Goal: Transaction & Acquisition: Download file/media

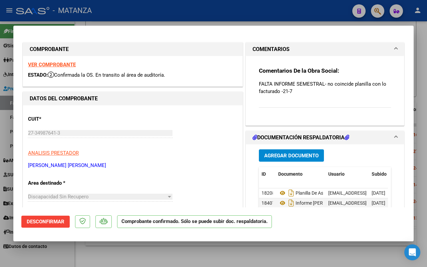
scroll to position [42, 0]
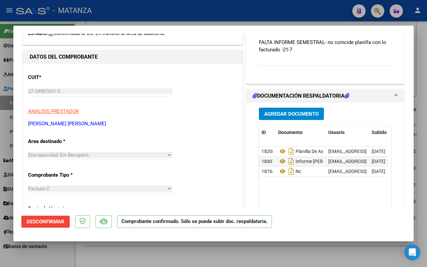
click at [99, 259] on div at bounding box center [213, 133] width 427 height 267
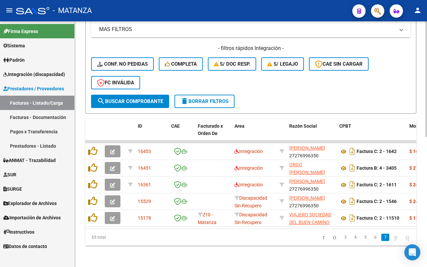
scroll to position [276, 0]
click at [332, 237] on icon "go to previous page" at bounding box center [334, 237] width 5 height 8
click at [326, 237] on div "65 total 3 4 5 6 7" at bounding box center [250, 237] width 331 height 17
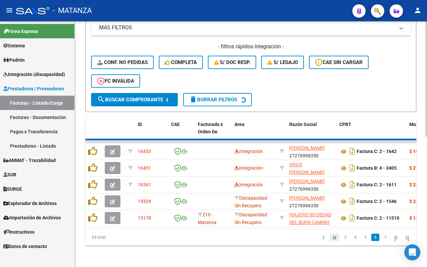
click at [326, 237] on div "65 total 3 4 5 6 7" at bounding box center [250, 237] width 331 height 17
click at [326, 237] on div "ID CAE Facturado x Orden De Area Razón Social CPBT Monto Fecha Cpbt Días desde …" at bounding box center [250, 181] width 331 height 128
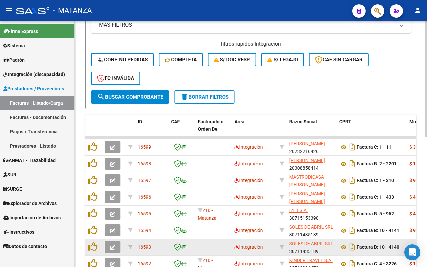
click at [312, 241] on span "SOLES DE ABRIL SRL" at bounding box center [311, 243] width 44 height 5
copy ul "3 4 5 6 7"
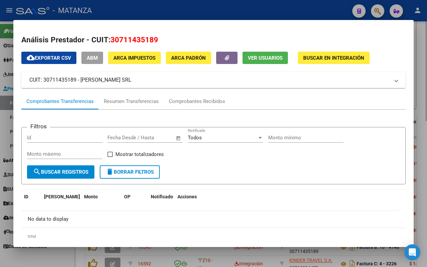
click at [74, 260] on div at bounding box center [213, 133] width 427 height 267
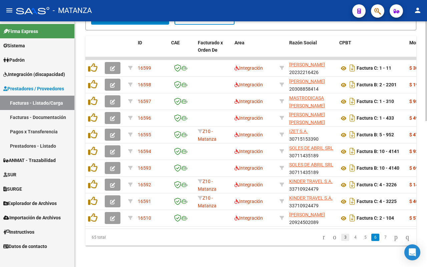
scroll to position [1, 0]
click at [322, 239] on icon "go to first page" at bounding box center [324, 237] width 4 height 8
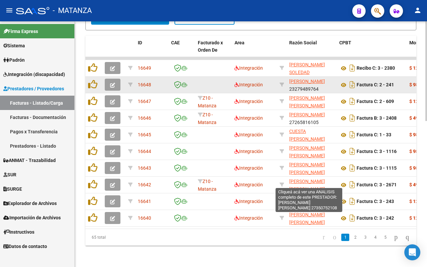
scroll to position [276, 0]
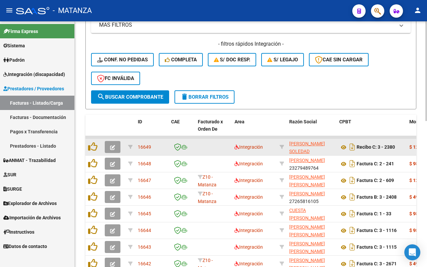
click at [111, 145] on icon "button" at bounding box center [112, 147] width 5 height 5
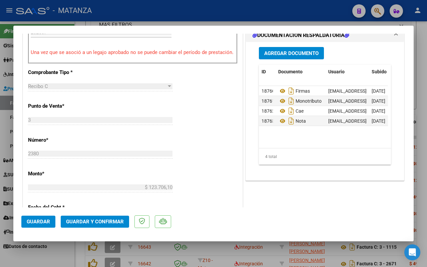
scroll to position [167, 0]
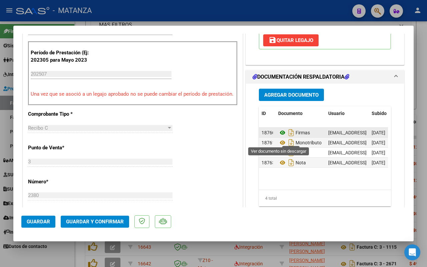
click at [278, 137] on icon at bounding box center [282, 133] width 9 height 8
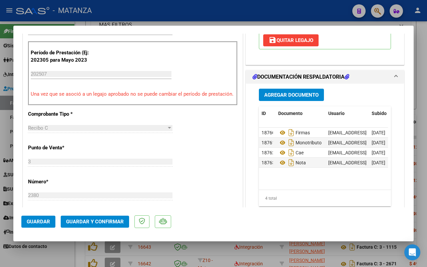
scroll to position [209, 0]
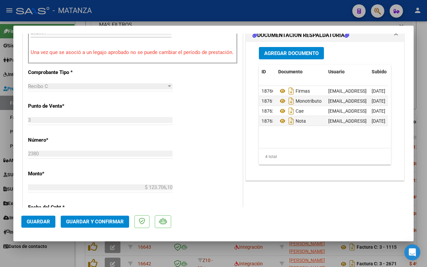
click at [89, 219] on span "Guardar y Confirmar" at bounding box center [95, 222] width 58 height 6
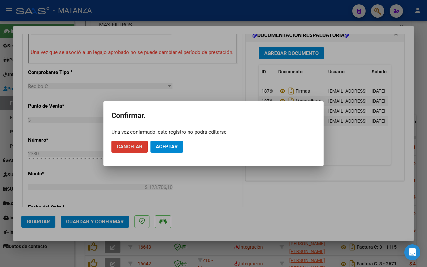
drag, startPoint x: 177, startPoint y: 144, endPoint x: 92, endPoint y: 206, distance: 104.9
click at [177, 144] on span "Aceptar" at bounding box center [167, 147] width 22 height 6
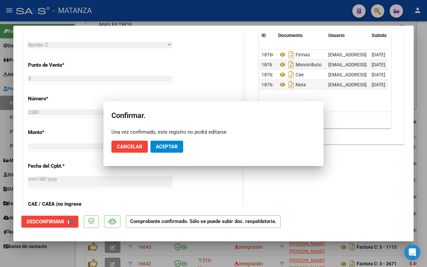
scroll to position [216, 0]
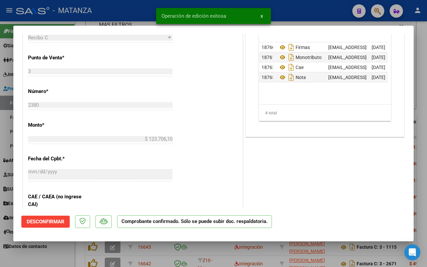
click at [73, 249] on div at bounding box center [213, 133] width 427 height 267
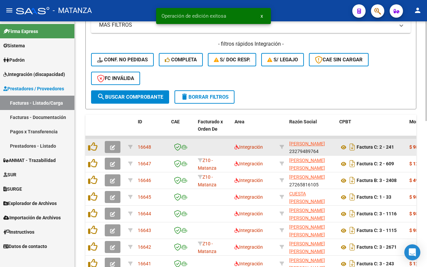
click at [110, 146] on icon "button" at bounding box center [112, 147] width 5 height 5
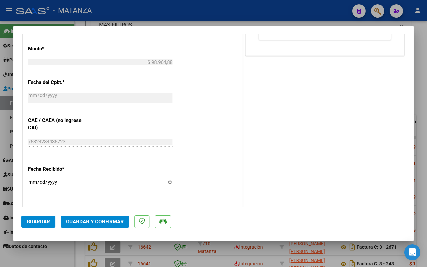
scroll to position [250, 0]
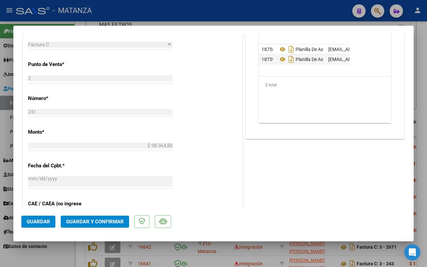
click at [99, 221] on span "Guardar y Confirmar" at bounding box center [95, 222] width 58 height 6
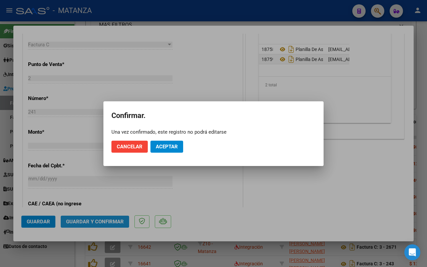
click at [167, 144] on span "Aceptar" at bounding box center [167, 147] width 22 height 6
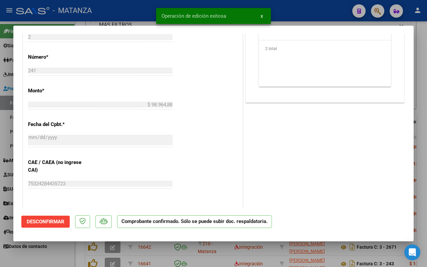
scroll to position [258, 0]
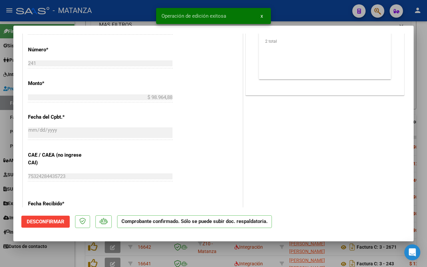
click at [59, 258] on div at bounding box center [213, 133] width 427 height 267
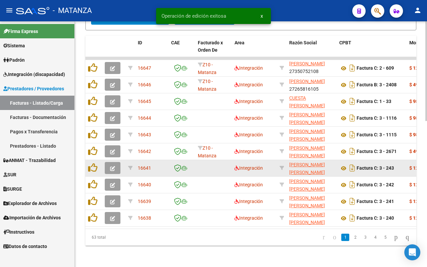
scroll to position [276, 0]
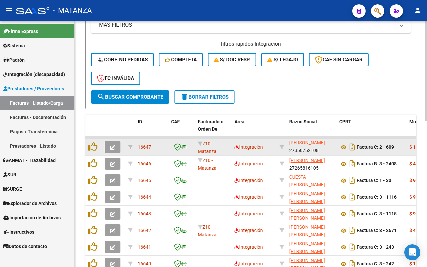
click at [114, 146] on icon "button" at bounding box center [112, 147] width 5 height 5
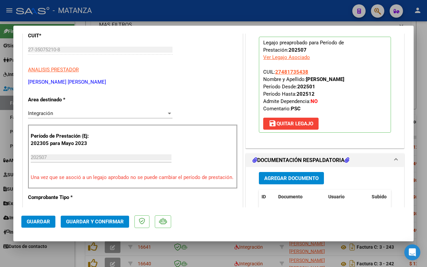
scroll to position [167, 0]
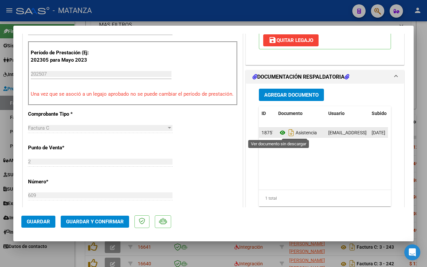
click at [279, 134] on icon at bounding box center [282, 133] width 9 height 8
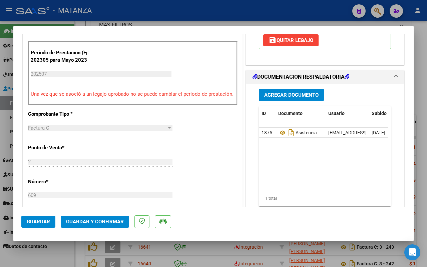
scroll to position [0, 0]
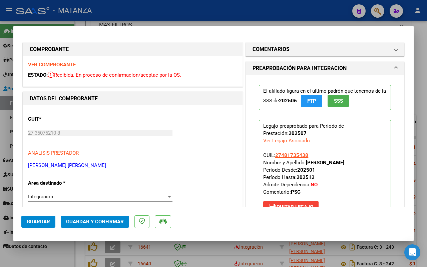
click at [53, 62] on strong "VER COMPROBANTE" at bounding box center [52, 65] width 48 height 6
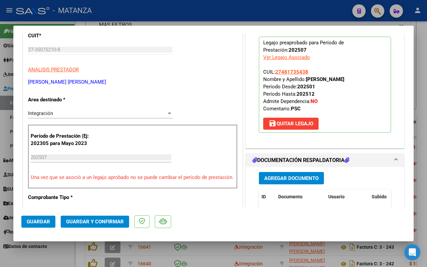
scroll to position [167, 0]
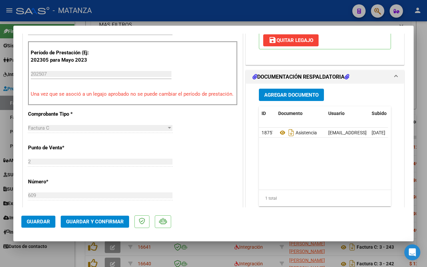
click at [104, 221] on span "Guardar y Confirmar" at bounding box center [95, 222] width 58 height 6
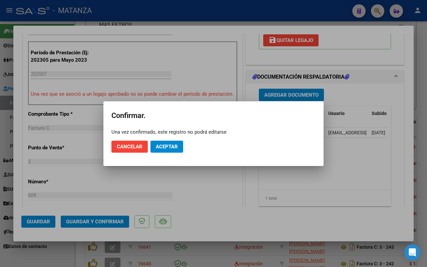
click at [173, 139] on mat-dialog-actions "Cancelar Aceptar" at bounding box center [213, 146] width 204 height 23
drag, startPoint x: 171, startPoint y: 147, endPoint x: 95, endPoint y: 214, distance: 101.2
click at [171, 146] on span "Aceptar" at bounding box center [167, 147] width 22 height 6
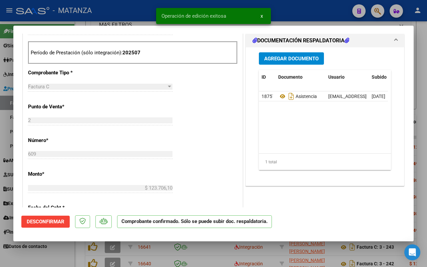
scroll to position [174, 0]
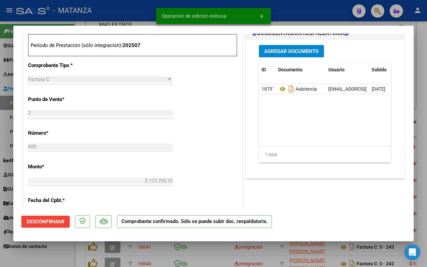
click at [58, 252] on div at bounding box center [213, 133] width 427 height 267
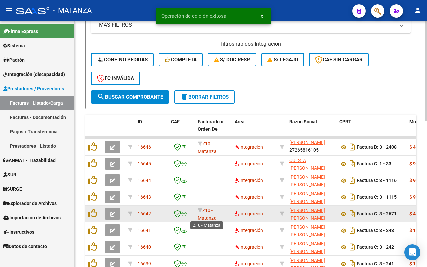
scroll to position [1, 0]
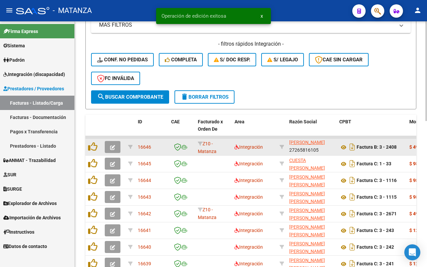
click at [108, 144] on button "button" at bounding box center [113, 147] width 16 height 12
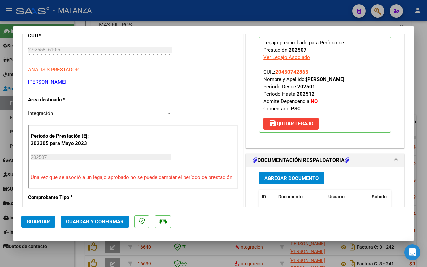
scroll to position [125, 0]
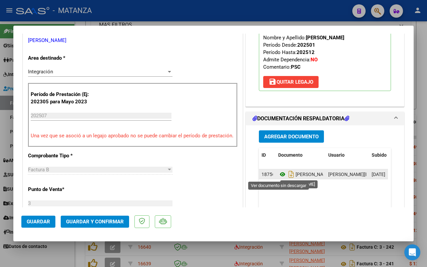
click at [279, 174] on icon at bounding box center [282, 174] width 9 height 8
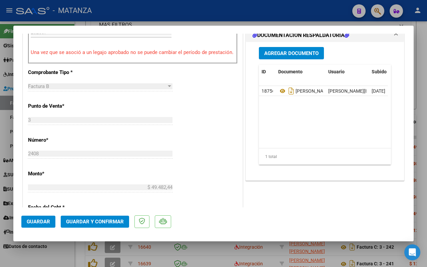
scroll to position [292, 0]
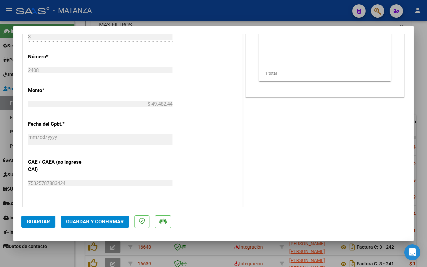
click at [106, 219] on span "Guardar y Confirmar" at bounding box center [95, 222] width 58 height 6
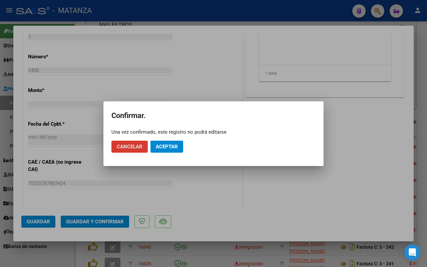
click at [175, 144] on span "Aceptar" at bounding box center [167, 147] width 22 height 6
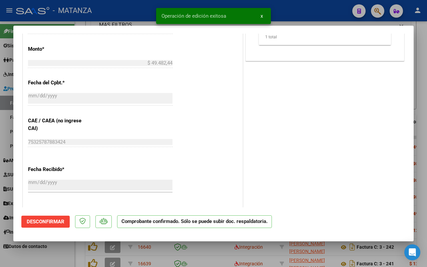
scroll to position [299, 0]
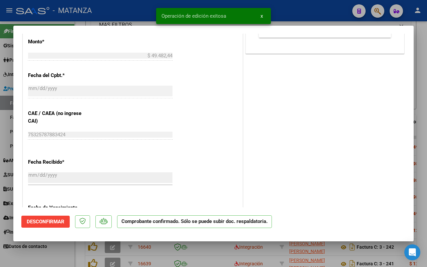
click at [62, 254] on div at bounding box center [213, 133] width 427 height 267
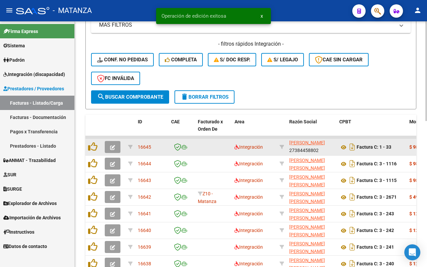
scroll to position [0, 0]
click at [111, 145] on icon "button" at bounding box center [112, 147] width 5 height 5
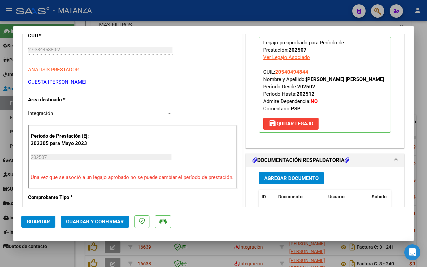
scroll to position [167, 0]
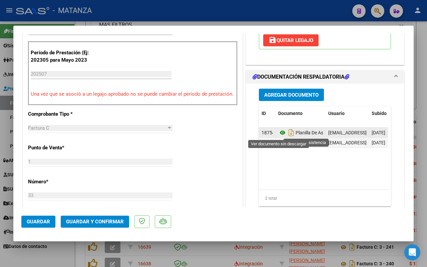
click at [278, 132] on icon at bounding box center [282, 133] width 9 height 8
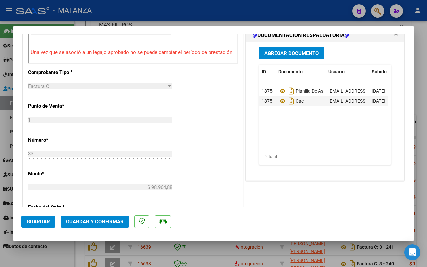
scroll to position [292, 0]
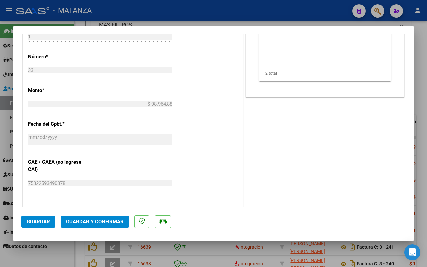
click at [85, 220] on span "Guardar y Confirmar" at bounding box center [95, 222] width 58 height 6
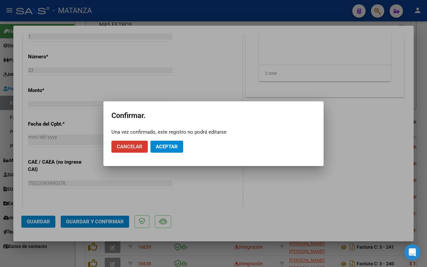
click at [170, 144] on span "Aceptar" at bounding box center [167, 147] width 22 height 6
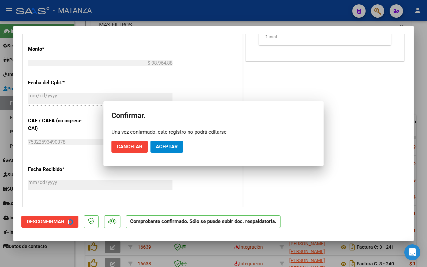
scroll to position [299, 0]
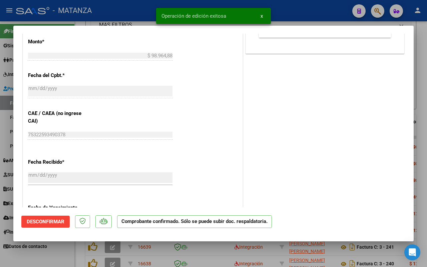
drag, startPoint x: 64, startPoint y: 258, endPoint x: 114, endPoint y: 235, distance: 55.2
click at [64, 258] on div at bounding box center [213, 133] width 427 height 267
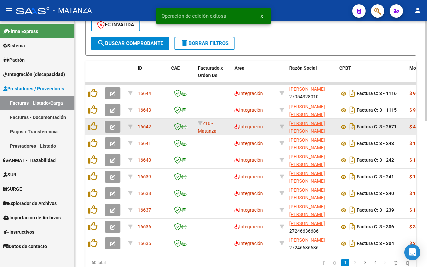
scroll to position [318, 0]
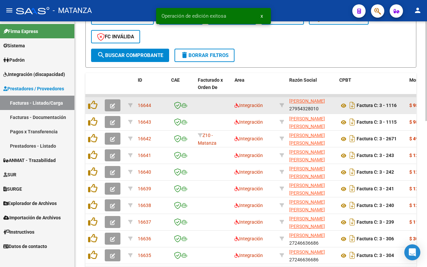
click at [112, 105] on icon "button" at bounding box center [112, 105] width 5 height 5
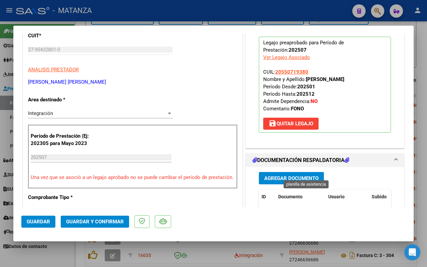
scroll to position [125, 0]
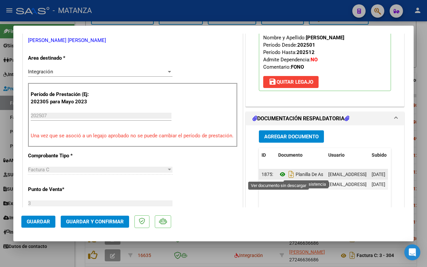
click at [278, 174] on icon at bounding box center [282, 174] width 9 height 8
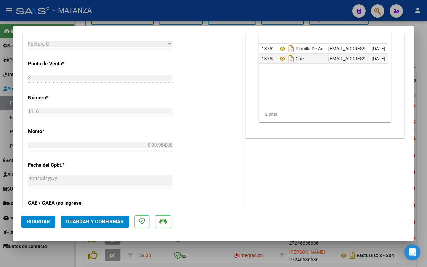
scroll to position [334, 0]
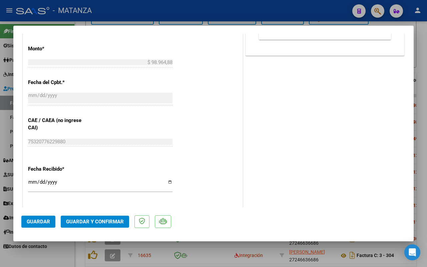
click at [103, 220] on span "Guardar y Confirmar" at bounding box center [95, 222] width 58 height 6
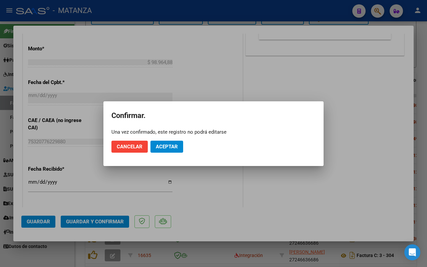
click at [168, 151] on button "Aceptar" at bounding box center [166, 147] width 33 height 12
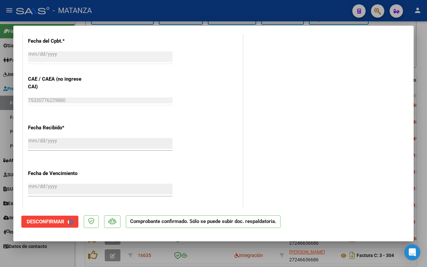
scroll to position [292, 0]
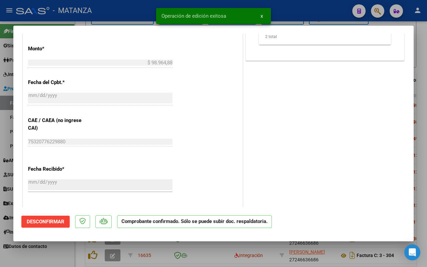
drag, startPoint x: 61, startPoint y: 257, endPoint x: 55, endPoint y: 253, distance: 7.4
click at [61, 257] on div at bounding box center [213, 133] width 427 height 267
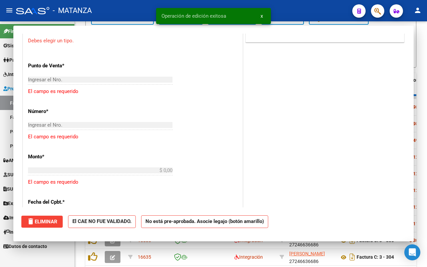
scroll to position [0, 0]
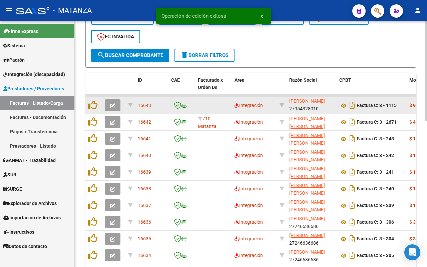
click at [116, 104] on button "button" at bounding box center [113, 105] width 16 height 12
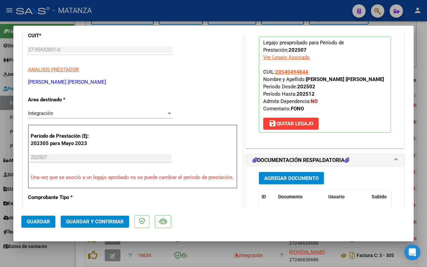
scroll to position [167, 0]
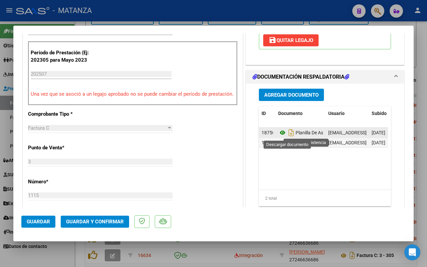
click at [278, 132] on icon at bounding box center [282, 133] width 9 height 8
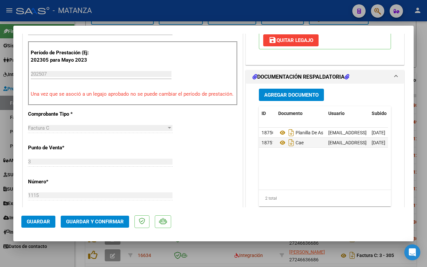
click at [104, 223] on span "Guardar y Confirmar" at bounding box center [95, 222] width 58 height 6
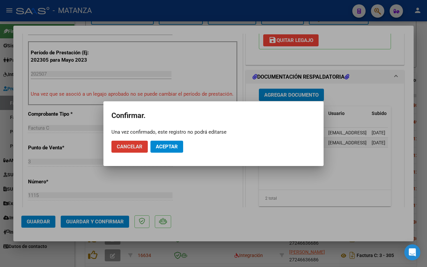
drag, startPoint x: 171, startPoint y: 145, endPoint x: 170, endPoint y: 159, distance: 13.7
click at [171, 144] on span "Aceptar" at bounding box center [167, 147] width 22 height 6
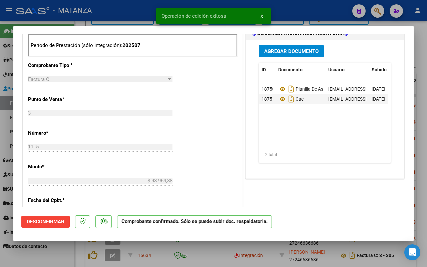
scroll to position [258, 0]
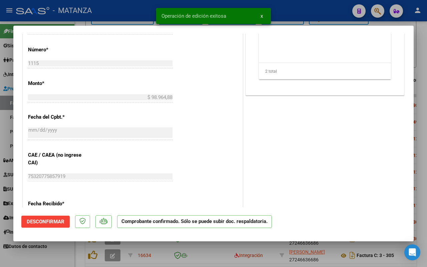
click at [55, 263] on div at bounding box center [213, 133] width 427 height 267
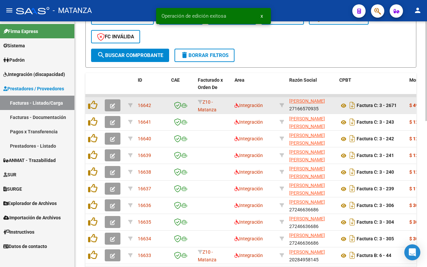
click at [116, 102] on button "button" at bounding box center [113, 105] width 16 height 12
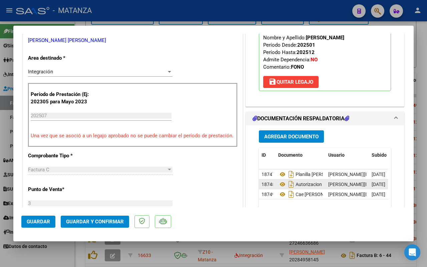
scroll to position [167, 0]
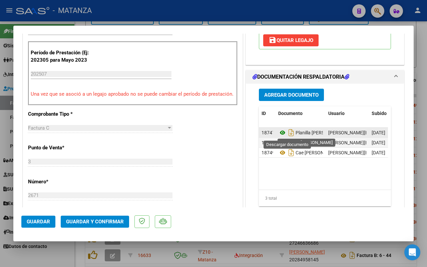
click at [278, 133] on icon at bounding box center [282, 133] width 9 height 8
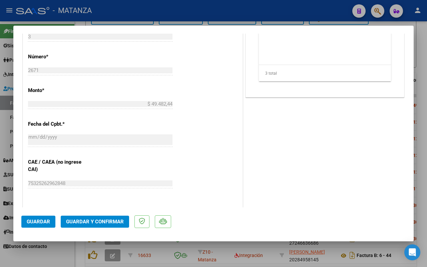
scroll to position [334, 0]
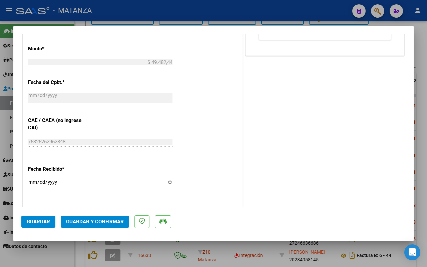
click at [100, 219] on span "Guardar y Confirmar" at bounding box center [95, 222] width 58 height 6
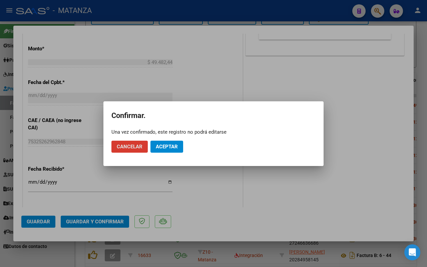
click at [177, 148] on span "Aceptar" at bounding box center [167, 147] width 22 height 6
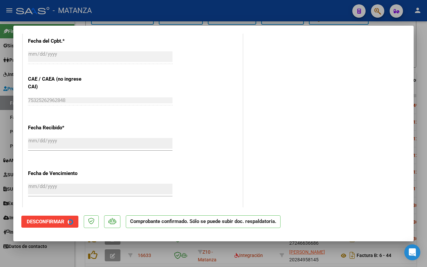
scroll to position [292, 0]
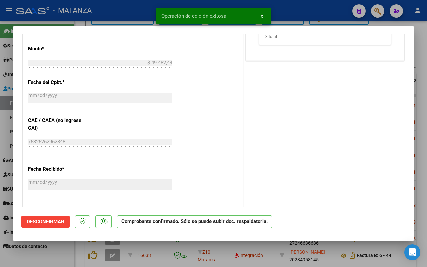
click at [64, 253] on div at bounding box center [213, 133] width 427 height 267
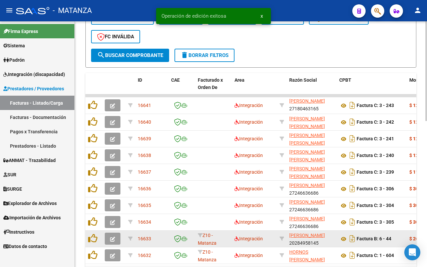
scroll to position [1, 0]
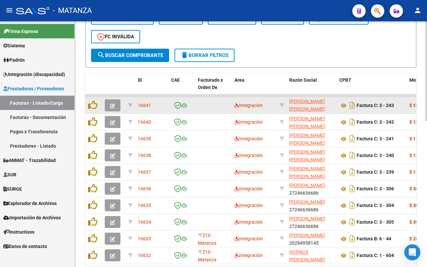
click at [107, 105] on button "button" at bounding box center [113, 105] width 16 height 12
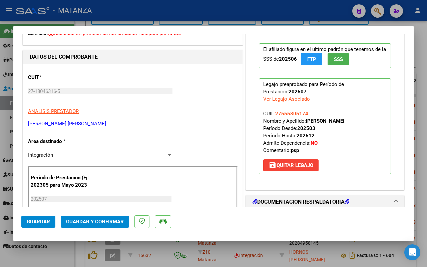
scroll to position [125, 0]
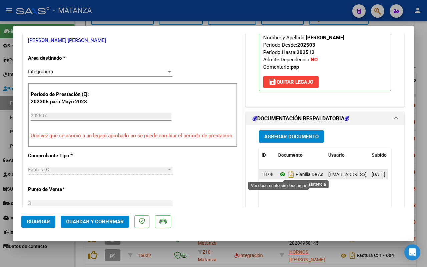
click at [278, 173] on icon at bounding box center [282, 174] width 9 height 8
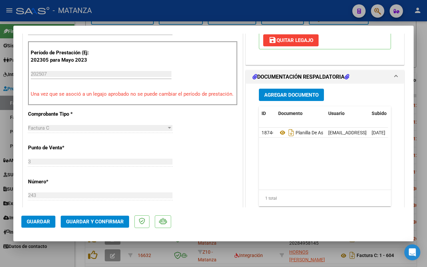
scroll to position [250, 0]
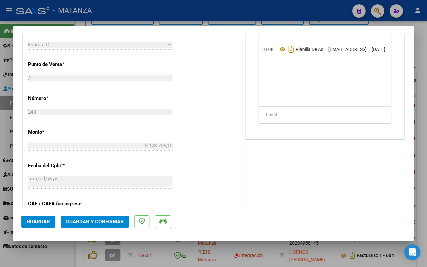
click at [96, 219] on span "Guardar y Confirmar" at bounding box center [95, 222] width 58 height 6
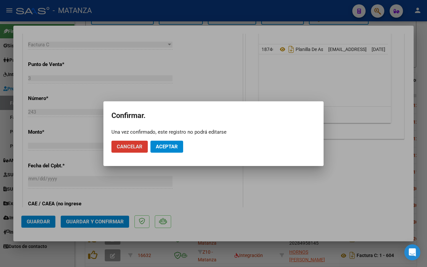
click at [177, 145] on span "Aceptar" at bounding box center [167, 147] width 22 height 6
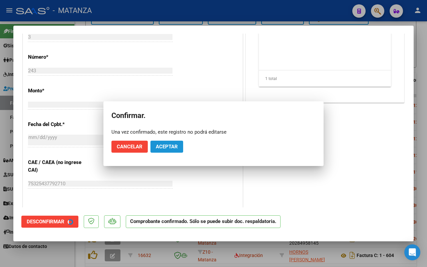
scroll to position [258, 0]
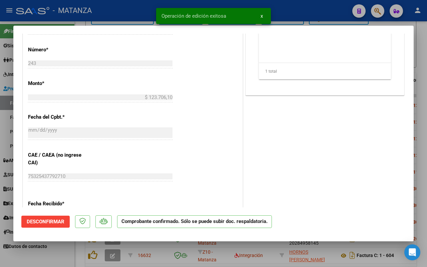
click at [79, 249] on div at bounding box center [213, 133] width 427 height 267
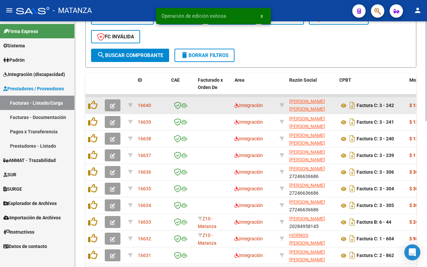
click at [110, 103] on icon "button" at bounding box center [112, 105] width 5 height 5
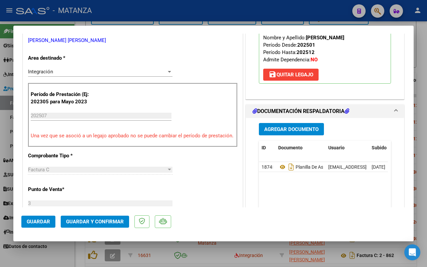
scroll to position [250, 0]
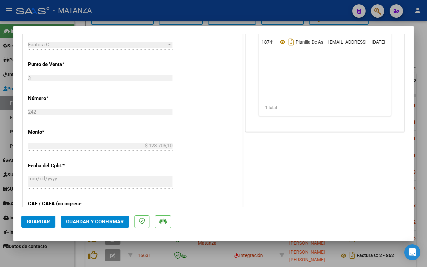
click at [97, 221] on span "Guardar y Confirmar" at bounding box center [95, 222] width 58 height 6
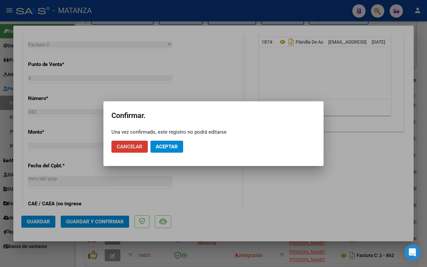
click at [178, 145] on button "Aceptar" at bounding box center [166, 147] width 33 height 12
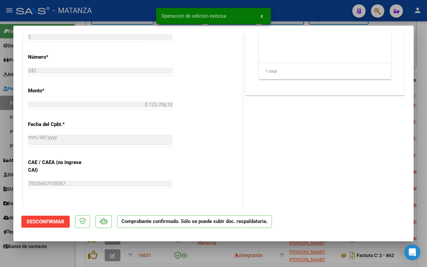
click at [65, 259] on div at bounding box center [213, 133] width 427 height 267
type input "$ 0,00"
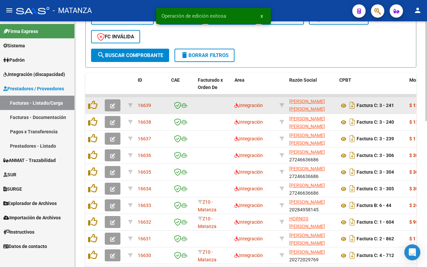
click at [114, 105] on icon "button" at bounding box center [112, 105] width 5 height 5
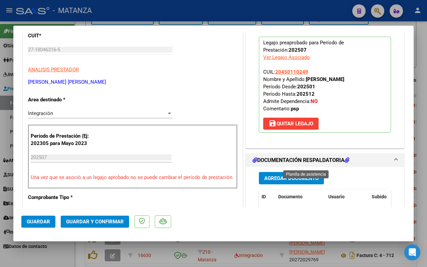
scroll to position [167, 0]
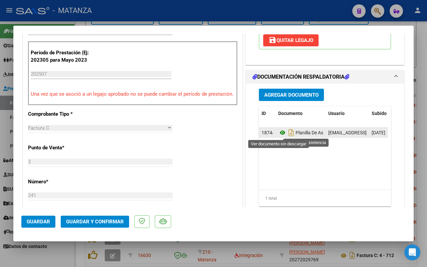
click at [278, 133] on icon at bounding box center [282, 133] width 9 height 8
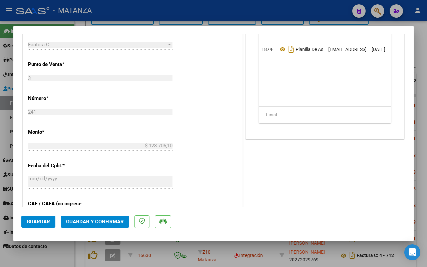
scroll to position [334, 0]
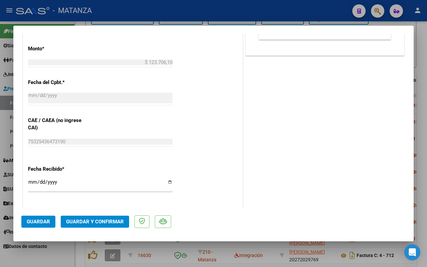
click at [105, 221] on span "Guardar y Confirmar" at bounding box center [95, 222] width 58 height 6
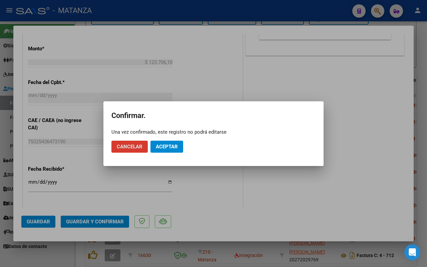
click at [177, 144] on button "Aceptar" at bounding box center [166, 147] width 33 height 12
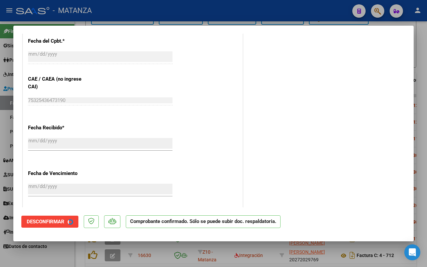
scroll to position [292, 0]
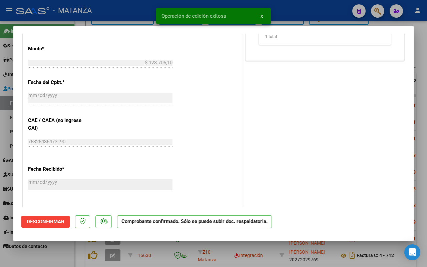
click at [60, 255] on div at bounding box center [213, 133] width 427 height 267
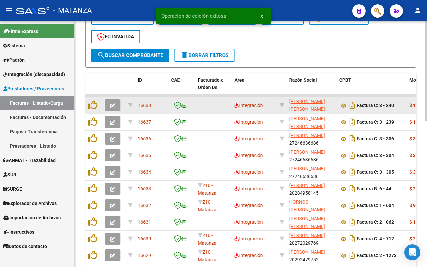
click at [112, 104] on icon "button" at bounding box center [112, 105] width 5 height 5
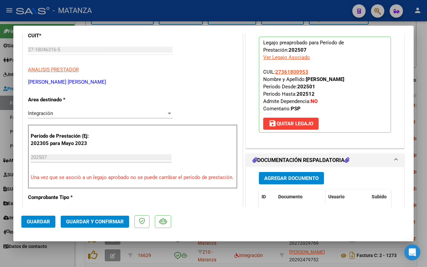
scroll to position [167, 0]
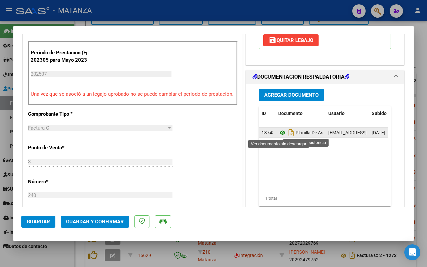
click at [278, 132] on icon at bounding box center [282, 133] width 9 height 8
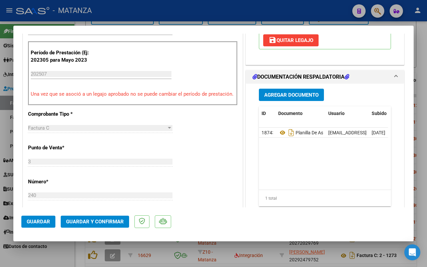
scroll to position [250, 0]
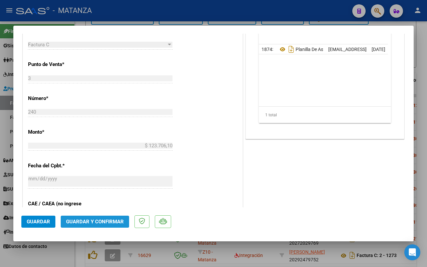
click at [100, 219] on span "Guardar y Confirmar" at bounding box center [95, 222] width 58 height 6
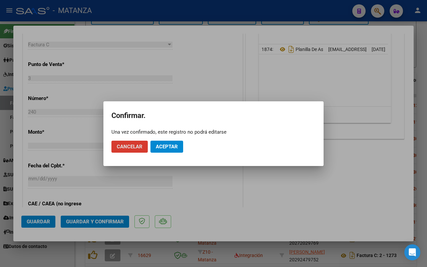
click at [170, 146] on span "Aceptar" at bounding box center [167, 147] width 22 height 6
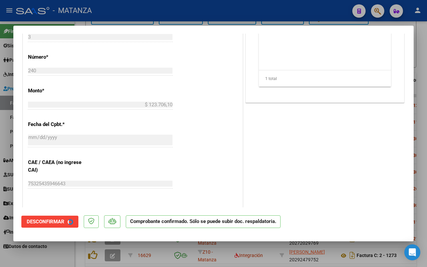
scroll to position [258, 0]
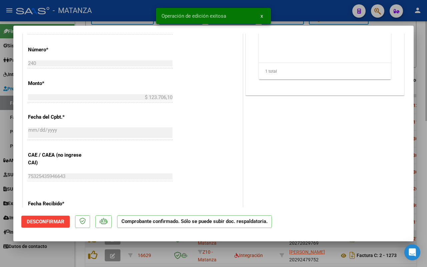
drag, startPoint x: 70, startPoint y: 255, endPoint x: 107, endPoint y: 245, distance: 38.5
click at [72, 255] on div at bounding box center [213, 133] width 427 height 267
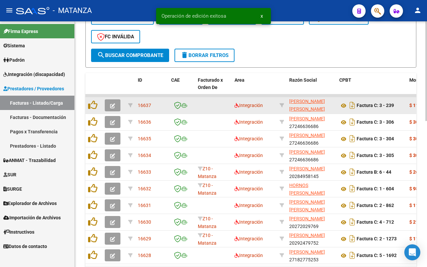
click at [108, 100] on button "button" at bounding box center [113, 105] width 16 height 12
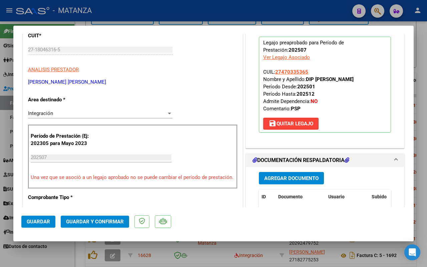
scroll to position [125, 0]
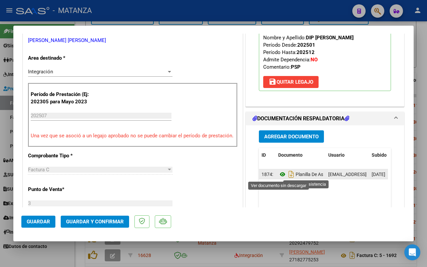
click at [279, 174] on icon at bounding box center [282, 174] width 9 height 8
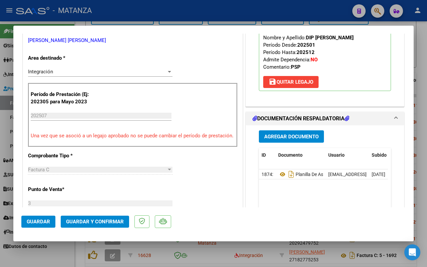
scroll to position [250, 0]
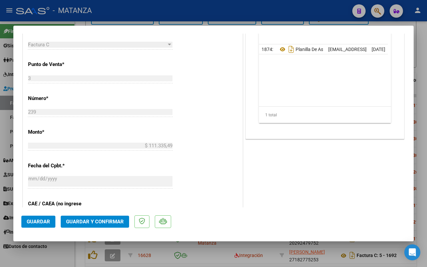
click at [99, 219] on span "Guardar y Confirmar" at bounding box center [95, 222] width 58 height 6
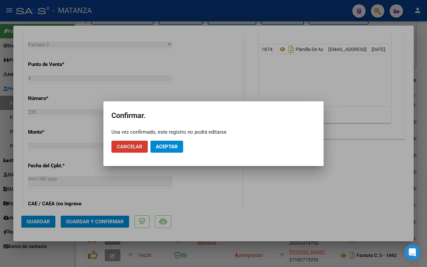
click at [174, 141] on button "Aceptar" at bounding box center [166, 147] width 33 height 12
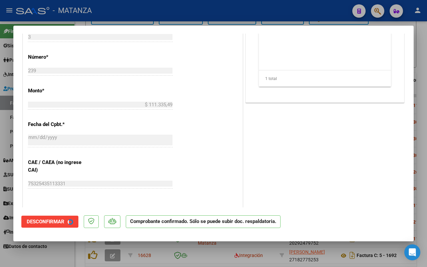
scroll to position [258, 0]
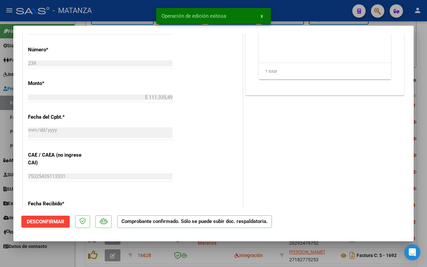
click at [64, 253] on div at bounding box center [213, 133] width 427 height 267
type input "$ 0,00"
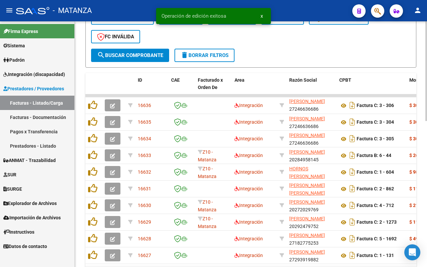
scroll to position [9, 0]
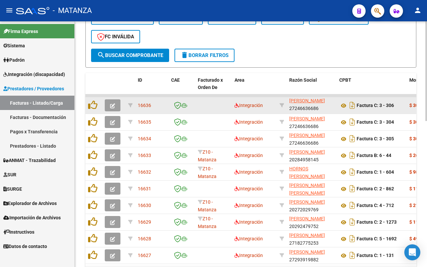
click at [110, 105] on icon "button" at bounding box center [112, 105] width 5 height 5
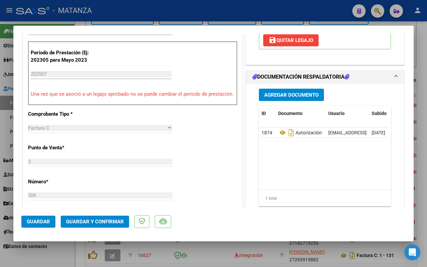
scroll to position [125, 0]
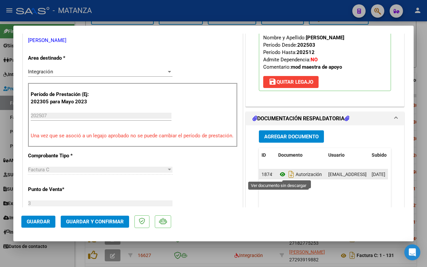
click at [279, 174] on icon at bounding box center [282, 174] width 9 height 8
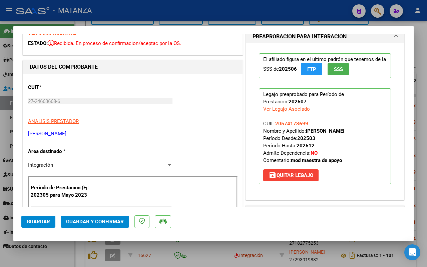
scroll to position [0, 0]
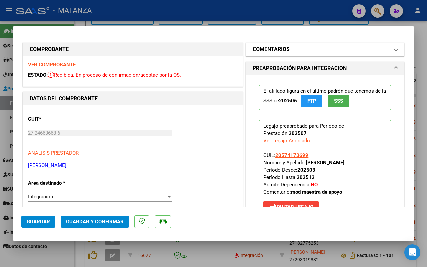
click at [299, 49] on mat-panel-title "COMENTARIOS" at bounding box center [321, 49] width 137 height 8
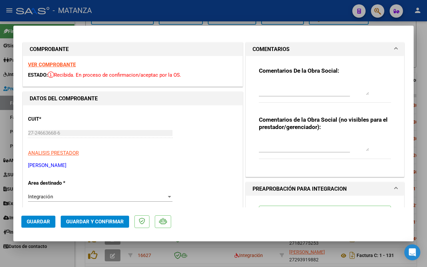
click at [297, 85] on textarea at bounding box center [314, 88] width 110 height 13
type textarea "FALTA CAR Y LANILLA DE ASISTENCIA"
drag, startPoint x: 34, startPoint y: 219, endPoint x: 203, endPoint y: 209, distance: 168.8
click at [35, 219] on span "Guardar" at bounding box center [38, 222] width 23 height 6
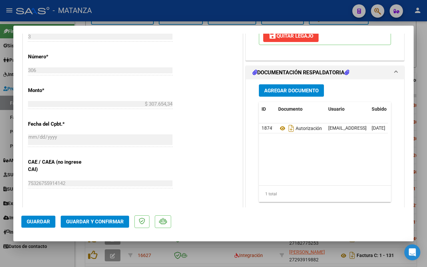
click at [69, 259] on div at bounding box center [213, 133] width 427 height 267
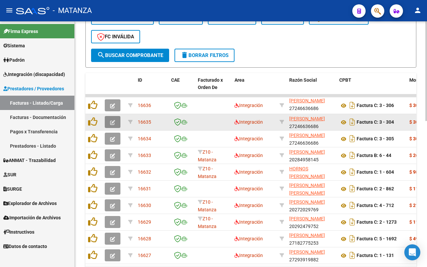
click at [113, 120] on icon "button" at bounding box center [112, 122] width 5 height 5
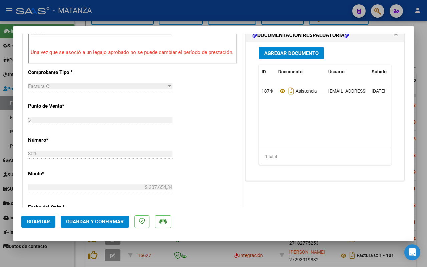
scroll to position [167, 0]
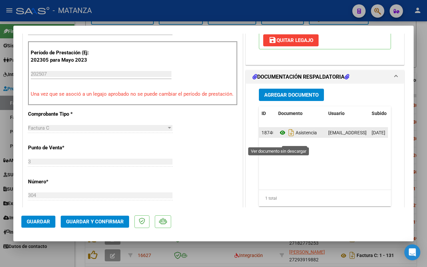
click at [279, 137] on icon at bounding box center [282, 133] width 9 height 8
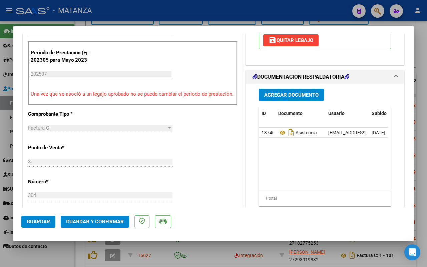
click at [97, 220] on span "Guardar y Confirmar" at bounding box center [95, 222] width 58 height 6
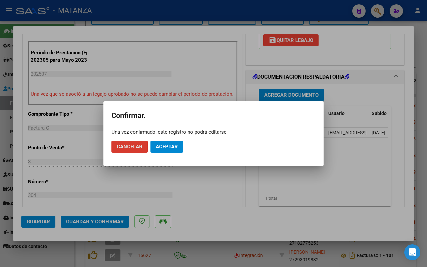
click at [168, 146] on span "Aceptar" at bounding box center [167, 147] width 22 height 6
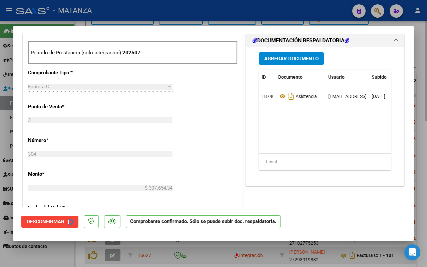
click at [62, 256] on div at bounding box center [213, 133] width 427 height 267
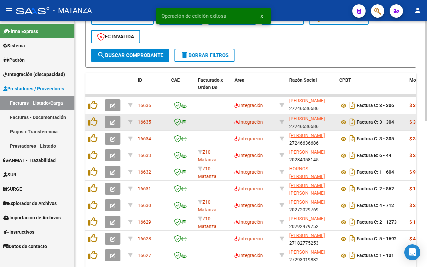
click at [114, 121] on icon "button" at bounding box center [112, 122] width 5 height 5
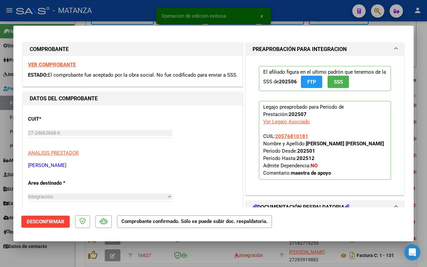
scroll to position [125, 0]
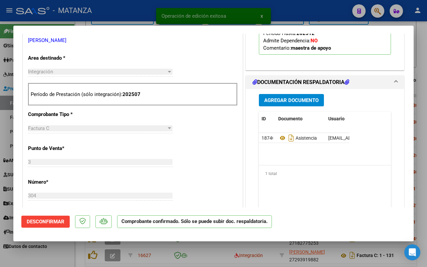
click at [64, 254] on div at bounding box center [213, 133] width 427 height 267
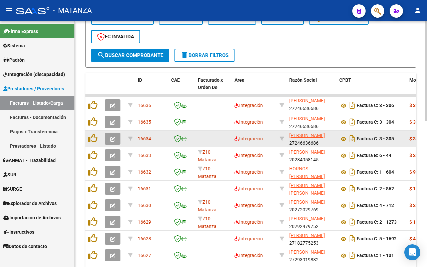
click at [112, 137] on icon "button" at bounding box center [112, 139] width 5 height 5
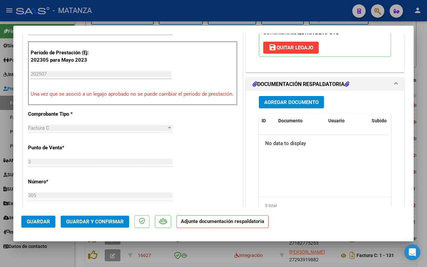
scroll to position [83, 0]
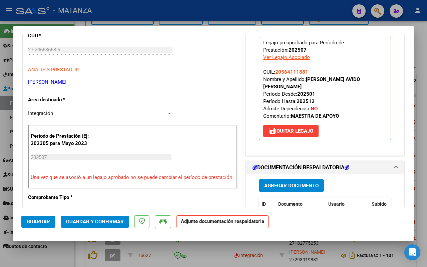
drag, startPoint x: 61, startPoint y: 252, endPoint x: 64, endPoint y: 250, distance: 3.6
click at [61, 252] on div at bounding box center [213, 133] width 427 height 267
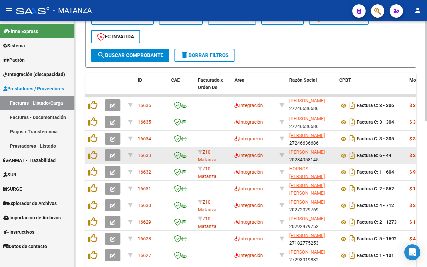
click at [112, 154] on icon "button" at bounding box center [112, 155] width 5 height 5
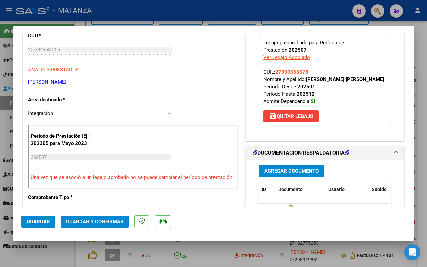
scroll to position [167, 0]
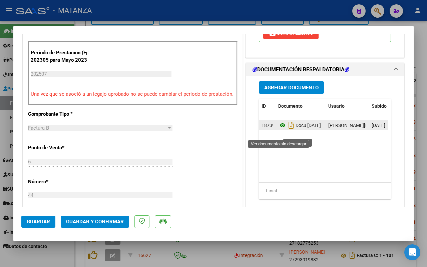
click at [278, 129] on icon at bounding box center [282, 125] width 9 height 8
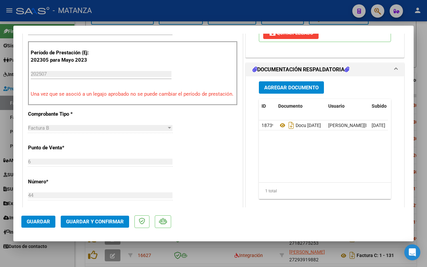
scroll to position [250, 0]
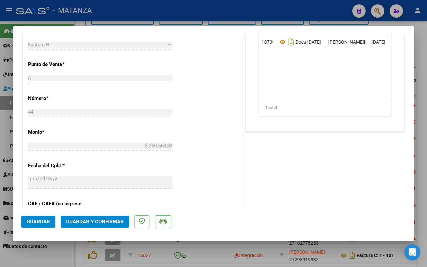
click at [95, 219] on span "Guardar y Confirmar" at bounding box center [95, 222] width 58 height 6
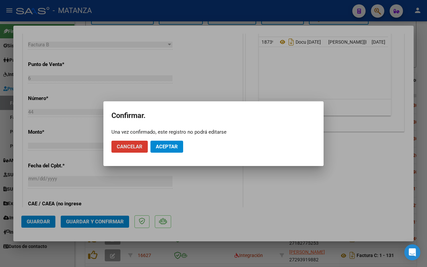
click at [164, 147] on span "Aceptar" at bounding box center [167, 147] width 22 height 6
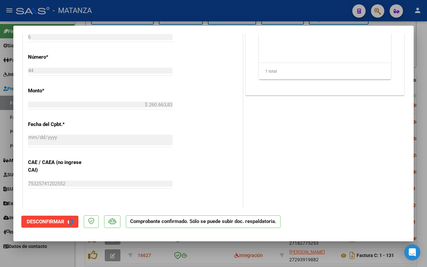
scroll to position [258, 0]
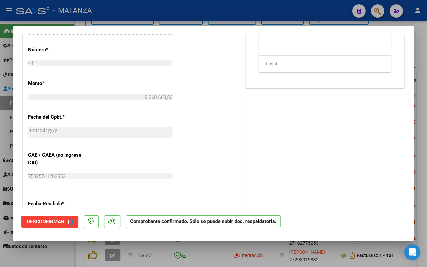
click at [63, 252] on div at bounding box center [213, 133] width 427 height 267
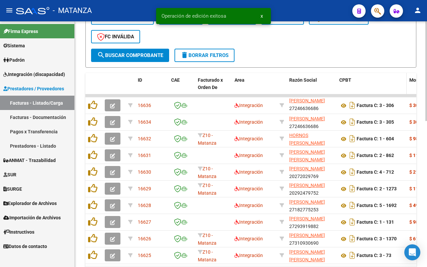
scroll to position [359, 0]
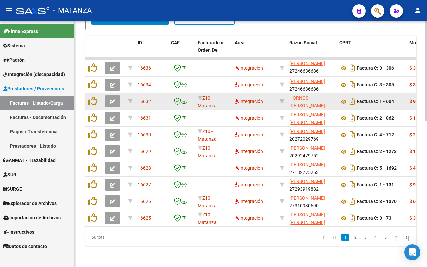
click at [114, 99] on icon "button" at bounding box center [112, 101] width 5 height 5
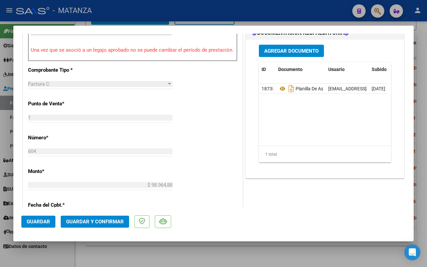
scroll to position [292, 0]
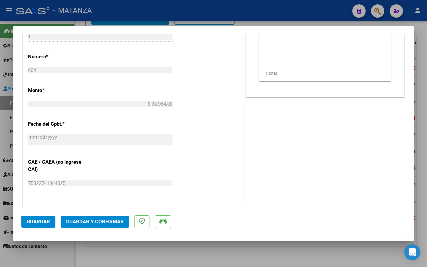
click at [84, 218] on button "Guardar y Confirmar" at bounding box center [95, 222] width 68 height 12
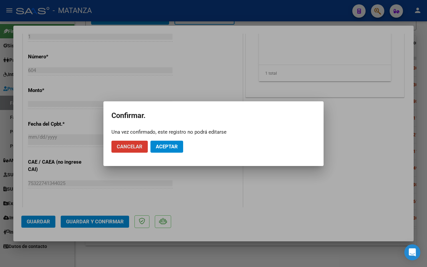
click at [170, 144] on span "Aceptar" at bounding box center [167, 147] width 22 height 6
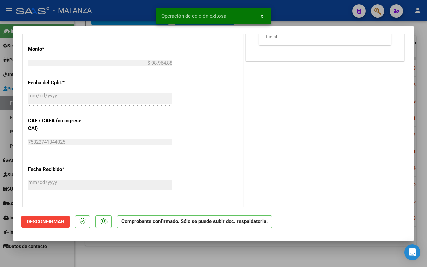
scroll to position [299, 0]
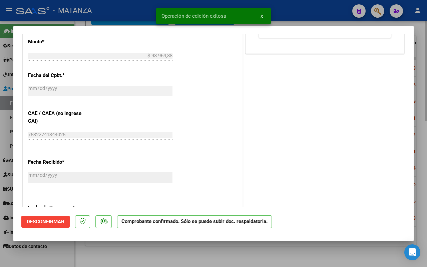
click at [162, 257] on div at bounding box center [213, 133] width 427 height 267
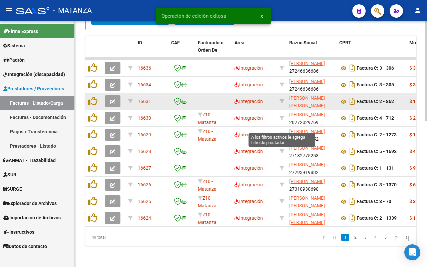
click at [112, 99] on icon "button" at bounding box center [112, 101] width 5 height 5
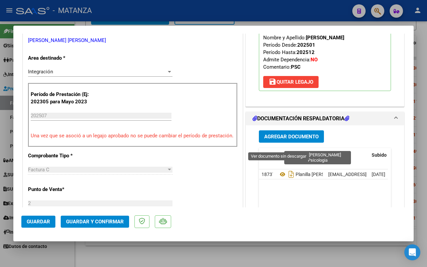
scroll to position [167, 0]
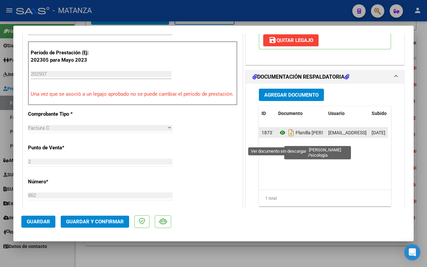
click at [279, 137] on icon at bounding box center [282, 133] width 9 height 8
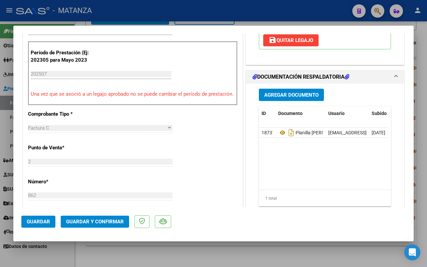
click at [99, 219] on button "Guardar y Confirmar" at bounding box center [95, 222] width 68 height 12
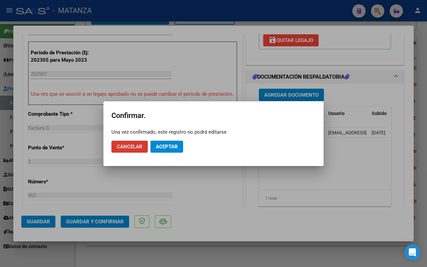
click at [169, 140] on mat-dialog-actions "Cancelar Aceptar" at bounding box center [213, 146] width 204 height 23
click at [167, 146] on span "Aceptar" at bounding box center [167, 147] width 22 height 6
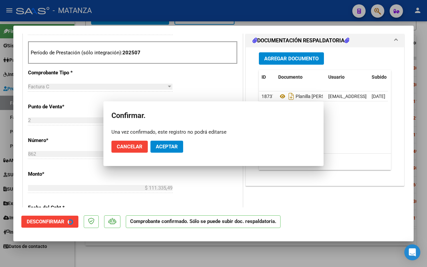
scroll to position [174, 0]
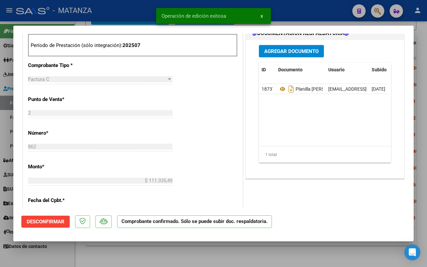
drag, startPoint x: 93, startPoint y: 261, endPoint x: 317, endPoint y: 159, distance: 245.9
click at [94, 261] on div at bounding box center [213, 133] width 427 height 267
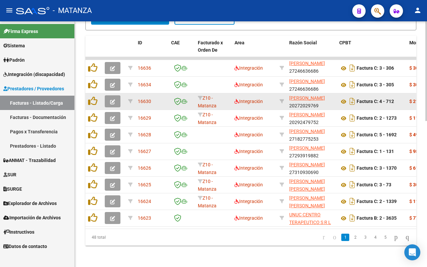
click at [112, 99] on icon "button" at bounding box center [112, 101] width 5 height 5
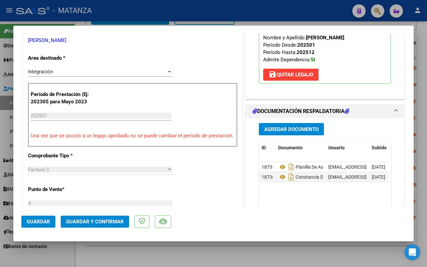
scroll to position [167, 0]
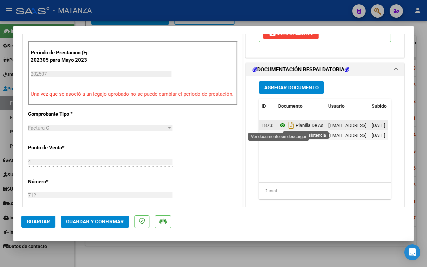
click at [279, 126] on icon at bounding box center [282, 125] width 9 height 8
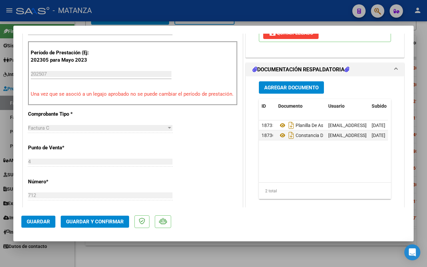
scroll to position [250, 0]
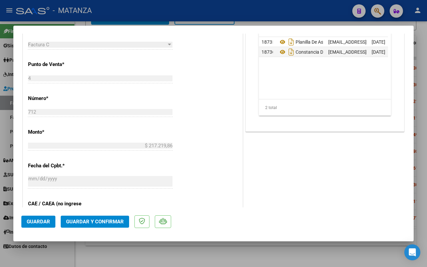
click at [96, 219] on span "Guardar y Confirmar" at bounding box center [95, 222] width 58 height 6
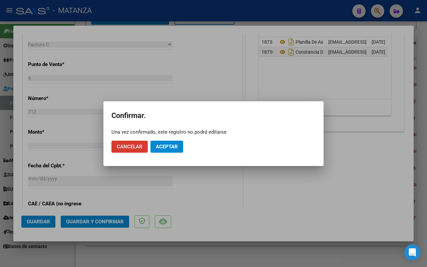
click at [173, 147] on span "Aceptar" at bounding box center [167, 147] width 22 height 6
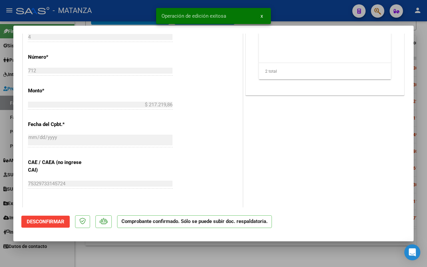
scroll to position [258, 0]
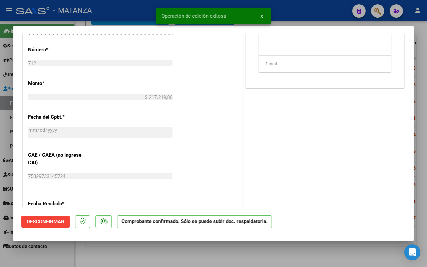
click at [108, 257] on div at bounding box center [213, 133] width 427 height 267
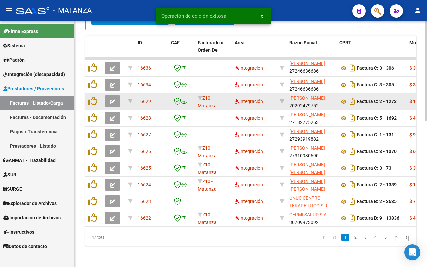
click at [109, 95] on button "button" at bounding box center [113, 101] width 16 height 12
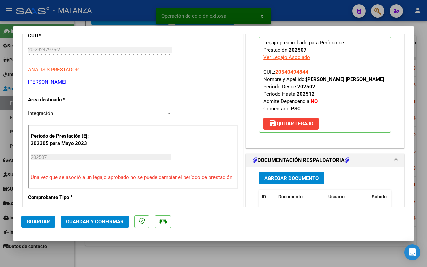
scroll to position [167, 0]
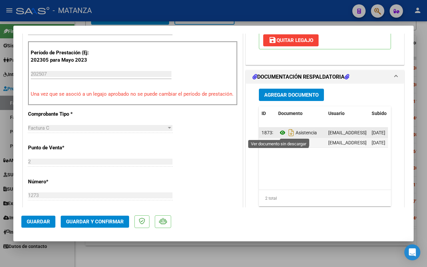
click at [278, 132] on icon at bounding box center [282, 133] width 9 height 8
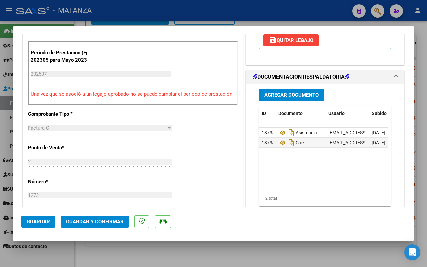
click at [94, 223] on span "Guardar y Confirmar" at bounding box center [95, 222] width 58 height 6
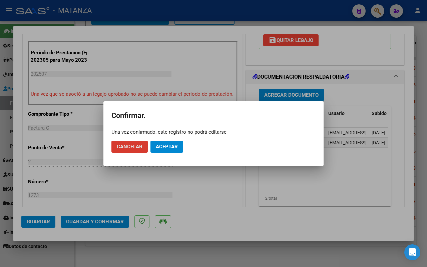
click at [176, 145] on span "Aceptar" at bounding box center [167, 147] width 22 height 6
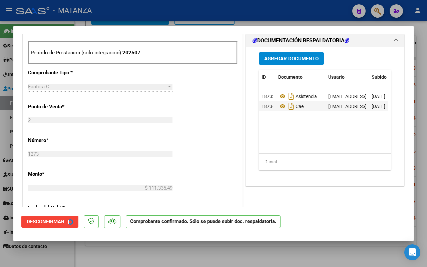
scroll to position [174, 0]
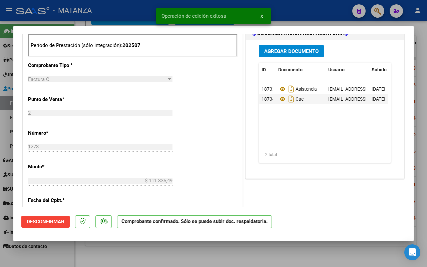
drag, startPoint x: 62, startPoint y: 259, endPoint x: 91, endPoint y: 237, distance: 35.7
click at [63, 259] on div at bounding box center [213, 133] width 427 height 267
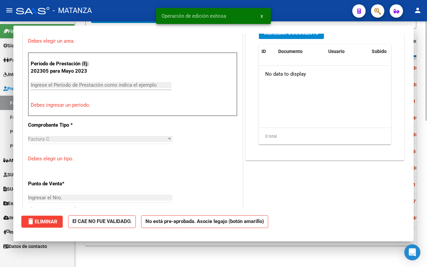
scroll to position [0, 0]
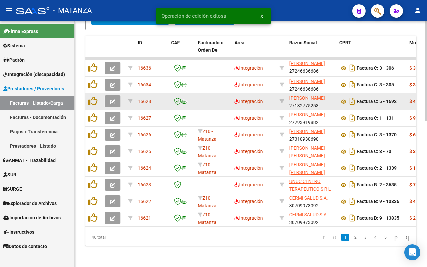
click at [112, 99] on icon "button" at bounding box center [112, 101] width 5 height 5
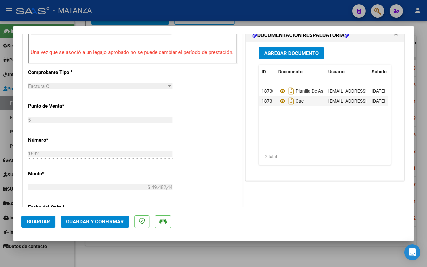
scroll to position [167, 0]
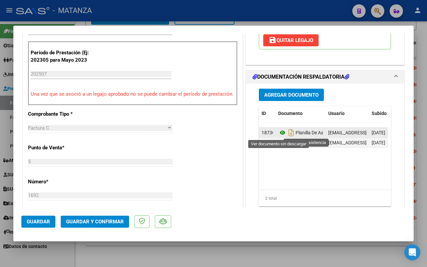
click at [278, 134] on icon at bounding box center [282, 133] width 9 height 8
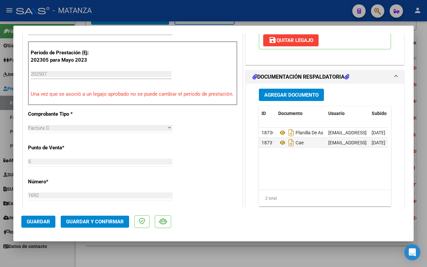
scroll to position [209, 0]
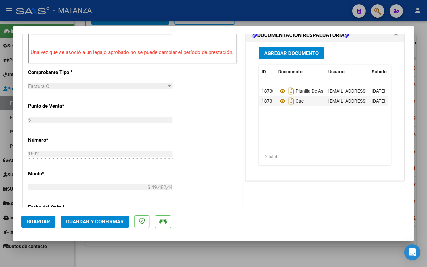
click at [99, 222] on span "Guardar y Confirmar" at bounding box center [95, 222] width 58 height 6
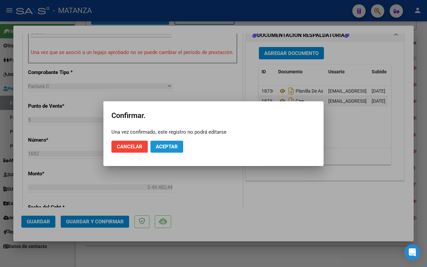
click at [168, 144] on span "Aceptar" at bounding box center [167, 147] width 22 height 6
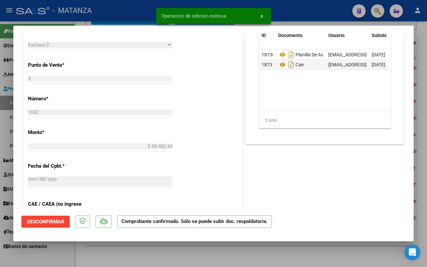
scroll to position [216, 0]
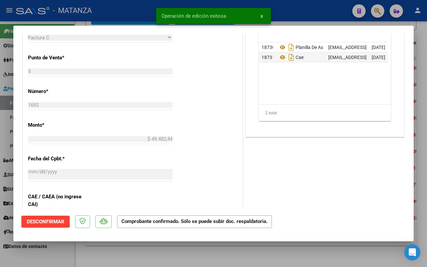
click at [109, 258] on div at bounding box center [213, 133] width 427 height 267
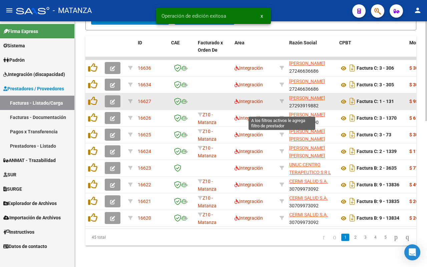
scroll to position [1, 0]
click at [116, 95] on button "button" at bounding box center [113, 101] width 16 height 12
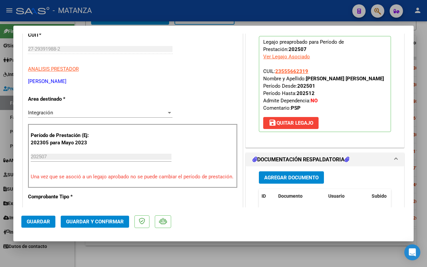
scroll to position [167, 0]
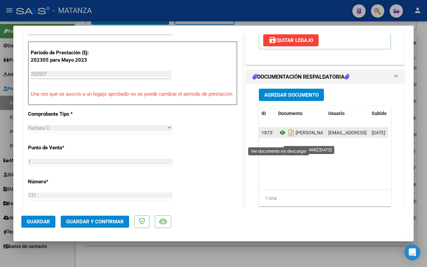
click at [278, 137] on icon at bounding box center [282, 133] width 9 height 8
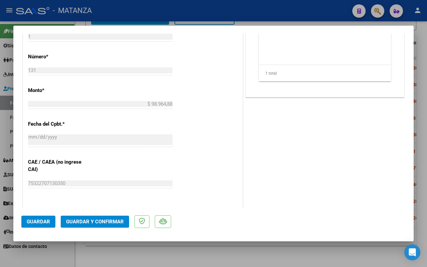
scroll to position [375, 0]
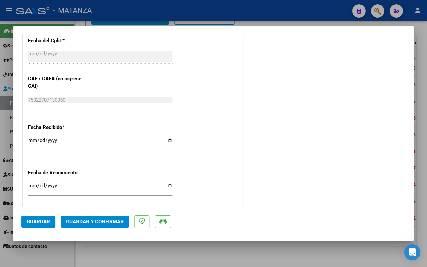
click at [98, 219] on span "Guardar y Confirmar" at bounding box center [95, 222] width 58 height 6
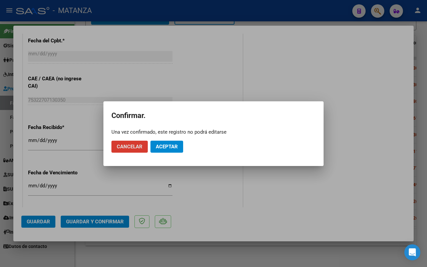
click at [172, 147] on span "Aceptar" at bounding box center [167, 147] width 22 height 6
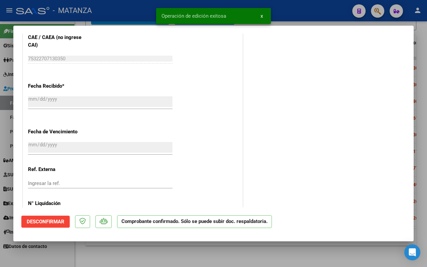
scroll to position [334, 0]
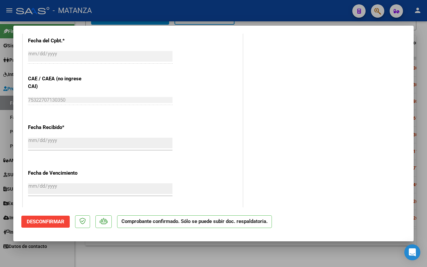
drag, startPoint x: 90, startPoint y: 251, endPoint x: 223, endPoint y: 236, distance: 133.2
click at [92, 251] on div at bounding box center [213, 133] width 427 height 267
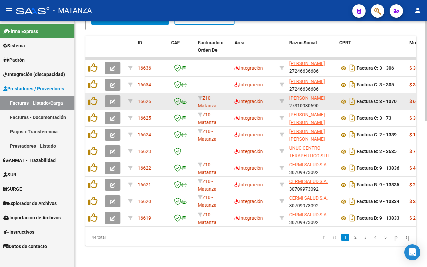
click at [112, 99] on icon "button" at bounding box center [112, 101] width 5 height 5
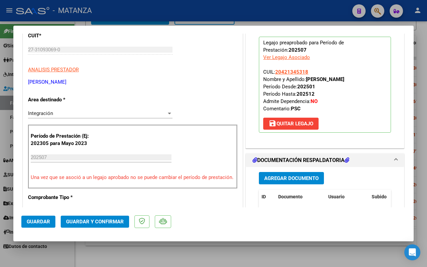
scroll to position [167, 0]
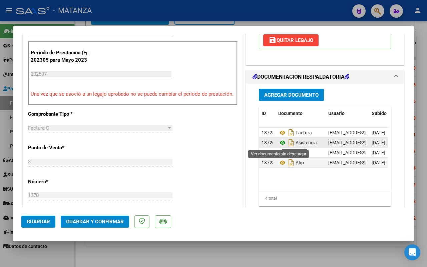
click at [278, 143] on icon at bounding box center [282, 143] width 9 height 8
drag, startPoint x: 84, startPoint y: 221, endPoint x: 89, endPoint y: 220, distance: 5.1
click at [89, 220] on span "Guardar y Confirmar" at bounding box center [95, 222] width 58 height 6
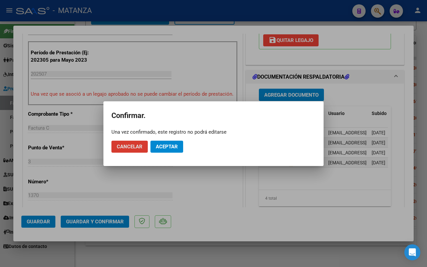
click at [172, 142] on button "Aceptar" at bounding box center [166, 147] width 33 height 12
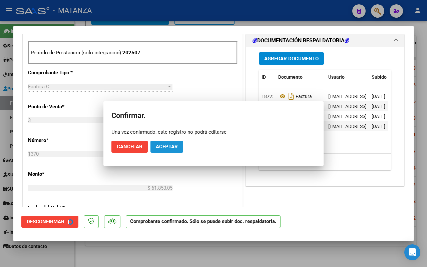
scroll to position [174, 0]
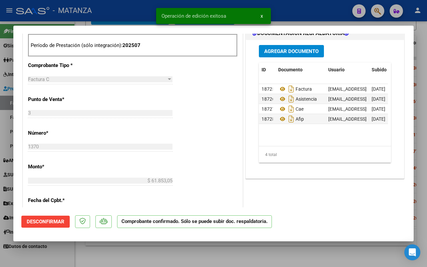
click at [108, 258] on div at bounding box center [213, 133] width 427 height 267
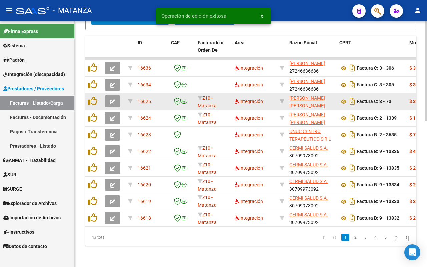
click at [112, 99] on icon "button" at bounding box center [112, 101] width 5 height 5
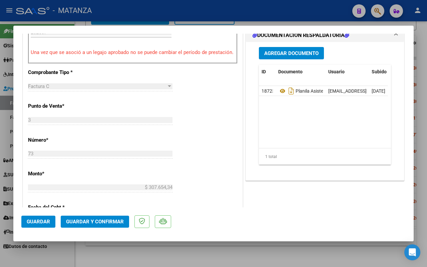
scroll to position [334, 0]
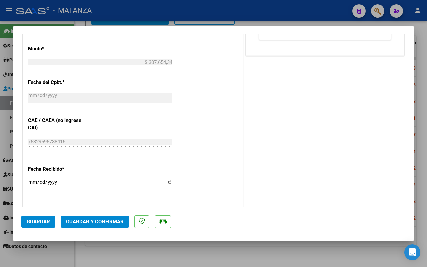
click at [110, 221] on span "Guardar y Confirmar" at bounding box center [95, 222] width 58 height 6
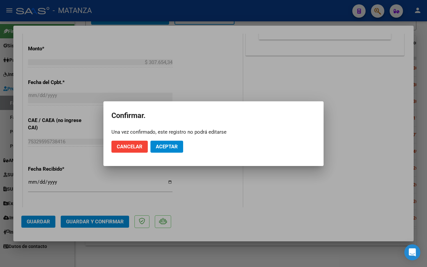
click at [171, 144] on span "Aceptar" at bounding box center [167, 147] width 22 height 6
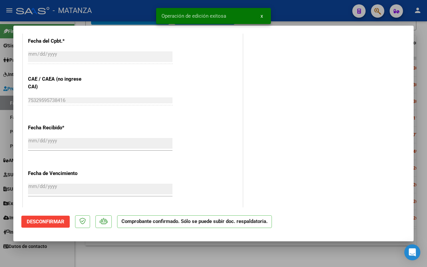
click at [85, 259] on div at bounding box center [213, 133] width 427 height 267
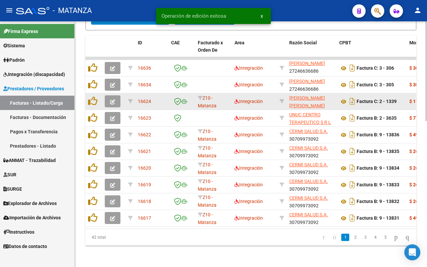
click at [112, 99] on icon "button" at bounding box center [112, 101] width 5 height 5
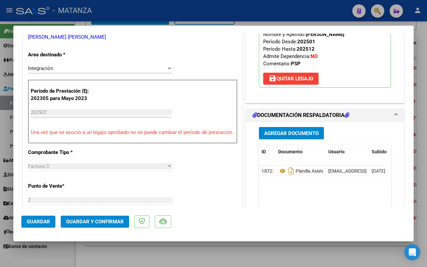
scroll to position [125, 0]
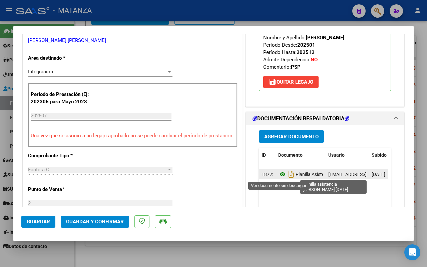
click at [280, 174] on icon at bounding box center [282, 174] width 9 height 8
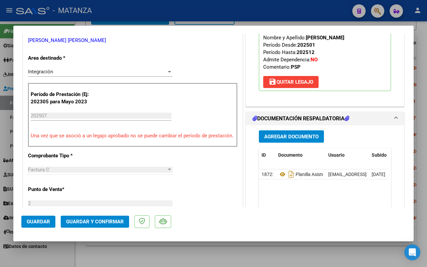
scroll to position [0, 0]
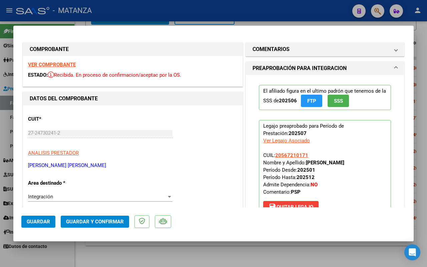
click at [64, 65] on strong "VER COMPROBANTE" at bounding box center [52, 65] width 48 height 6
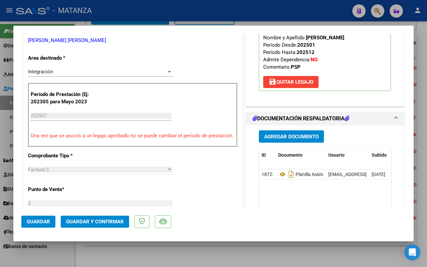
scroll to position [209, 0]
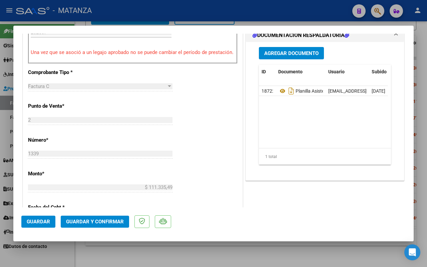
click at [107, 223] on span "Guardar y Confirmar" at bounding box center [95, 222] width 58 height 6
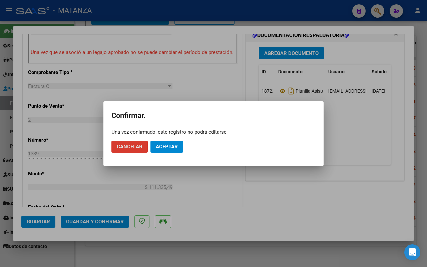
click at [174, 145] on span "Aceptar" at bounding box center [167, 147] width 22 height 6
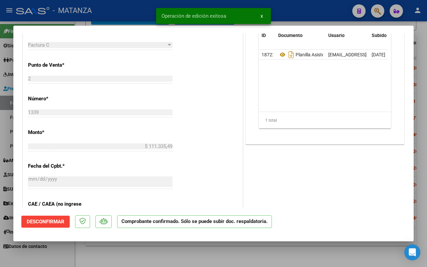
scroll to position [216, 0]
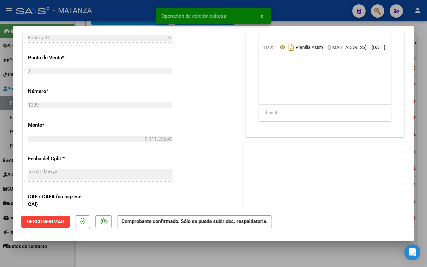
click at [54, 252] on div at bounding box center [213, 133] width 427 height 267
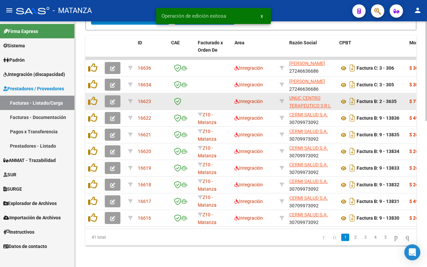
click at [110, 99] on icon "button" at bounding box center [112, 101] width 5 height 5
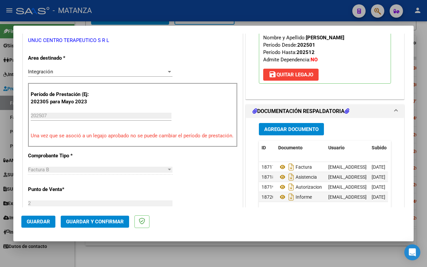
scroll to position [167, 0]
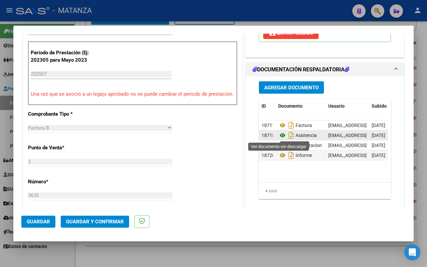
click at [279, 135] on icon at bounding box center [282, 135] width 9 height 8
click at [111, 221] on span "Guardar y Confirmar" at bounding box center [95, 222] width 58 height 6
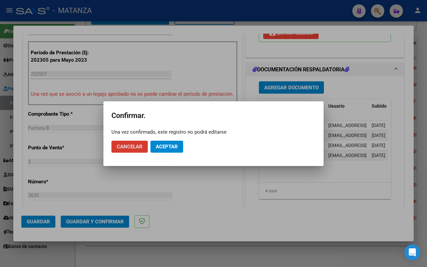
click at [171, 149] on span "Aceptar" at bounding box center [167, 147] width 22 height 6
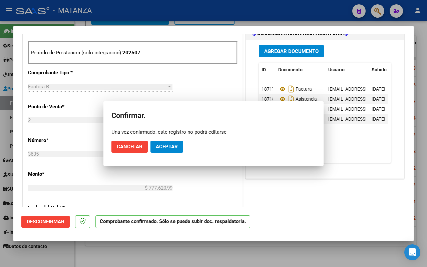
scroll to position [174, 0]
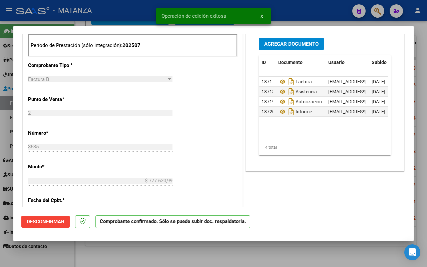
click at [113, 253] on div at bounding box center [213, 133] width 427 height 267
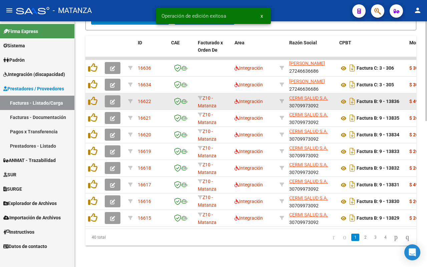
click at [110, 99] on icon "button" at bounding box center [112, 101] width 5 height 5
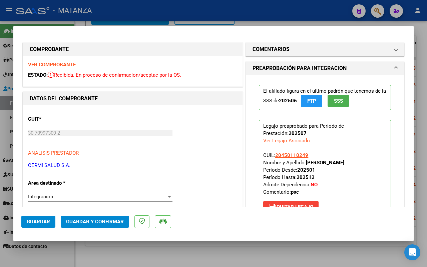
scroll to position [125, 0]
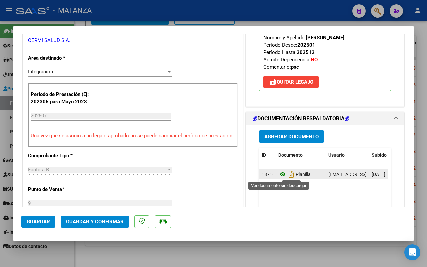
click at [279, 176] on icon at bounding box center [282, 174] width 9 height 8
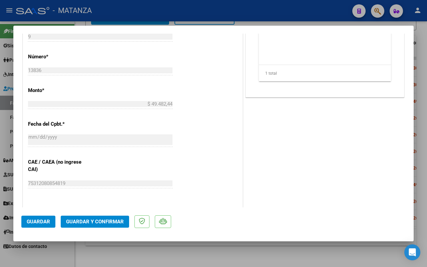
scroll to position [375, 0]
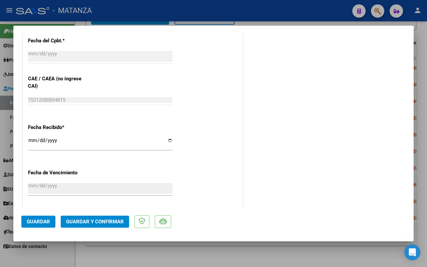
click at [110, 219] on span "Guardar y Confirmar" at bounding box center [95, 222] width 58 height 6
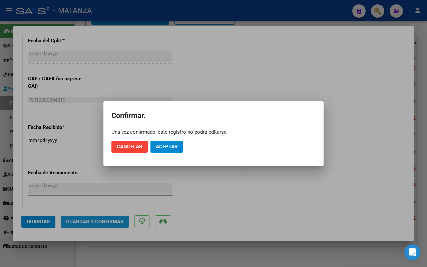
click at [166, 146] on span "Aceptar" at bounding box center [167, 147] width 22 height 6
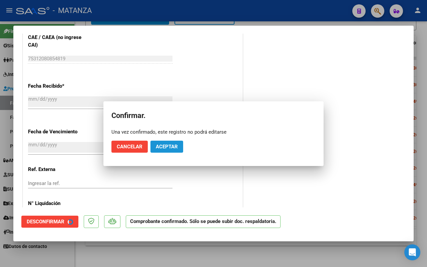
scroll to position [334, 0]
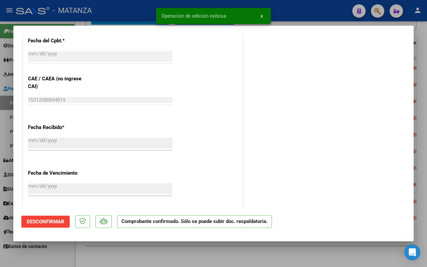
click at [112, 251] on div at bounding box center [213, 133] width 427 height 267
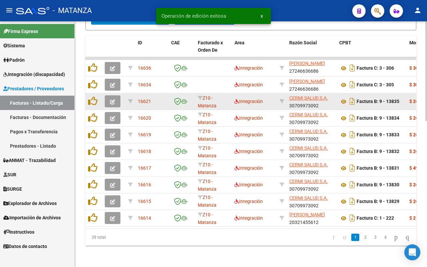
click at [110, 99] on icon "button" at bounding box center [112, 101] width 5 height 5
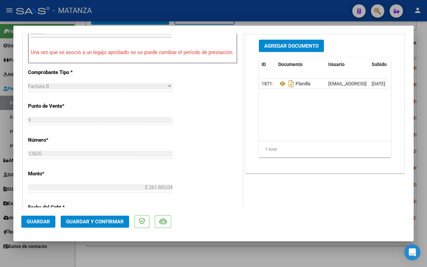
scroll to position [292, 0]
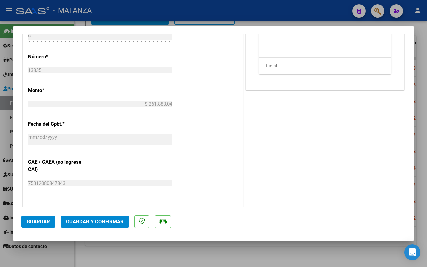
click at [81, 221] on span "Guardar y Confirmar" at bounding box center [95, 222] width 58 height 6
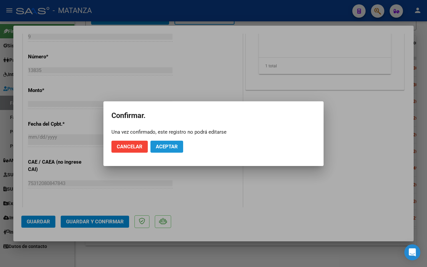
click at [166, 142] on button "Aceptar" at bounding box center [166, 147] width 33 height 12
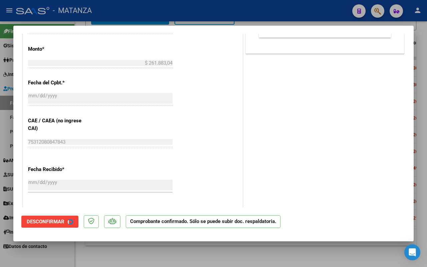
scroll to position [299, 0]
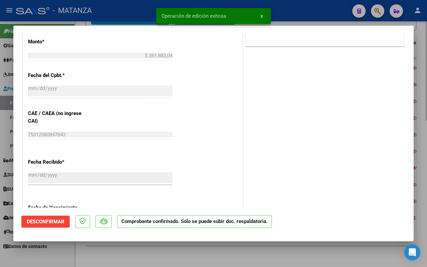
click at [127, 251] on div at bounding box center [213, 133] width 427 height 267
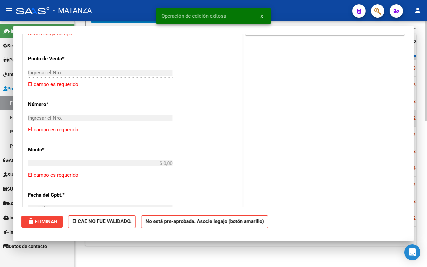
scroll to position [0, 0]
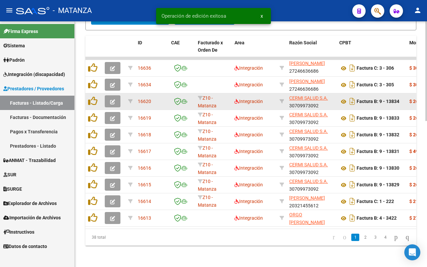
click at [112, 99] on icon "button" at bounding box center [112, 101] width 5 height 5
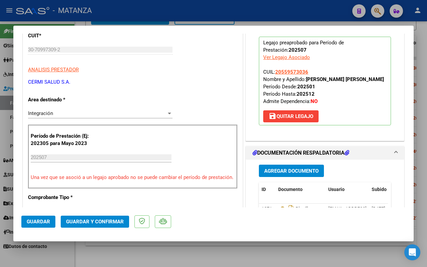
scroll to position [167, 0]
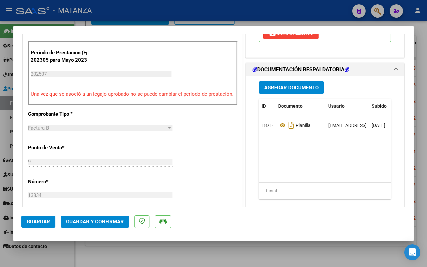
click at [100, 220] on span "Guardar y Confirmar" at bounding box center [95, 222] width 58 height 6
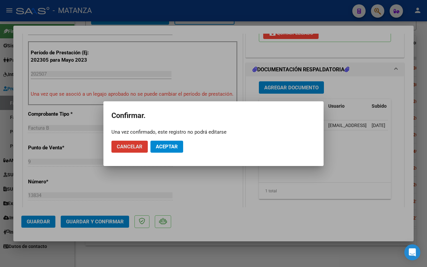
click at [174, 145] on span "Aceptar" at bounding box center [167, 147] width 22 height 6
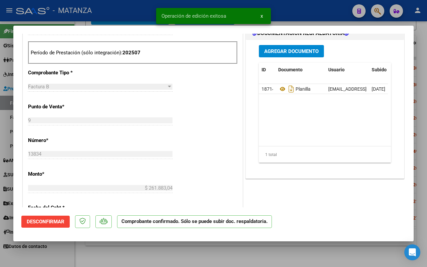
scroll to position [174, 0]
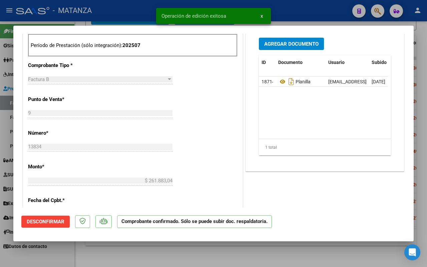
click at [113, 258] on div at bounding box center [213, 133] width 427 height 267
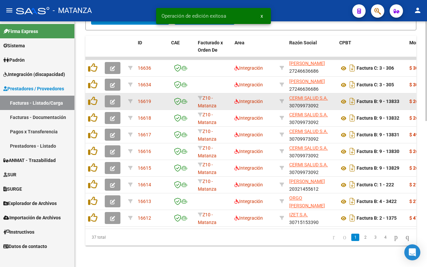
scroll to position [0, 0]
click at [114, 99] on icon "button" at bounding box center [112, 101] width 5 height 5
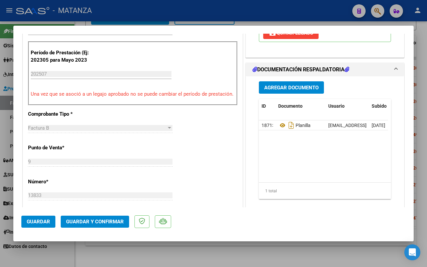
scroll to position [292, 0]
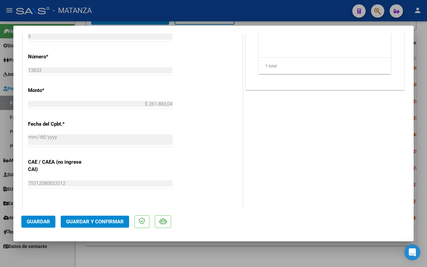
click at [79, 219] on span "Guardar y Confirmar" at bounding box center [95, 222] width 58 height 6
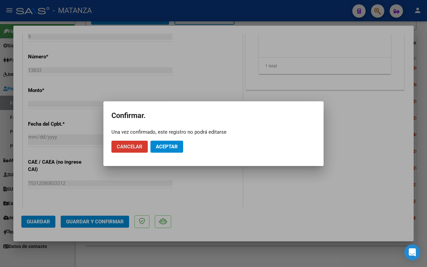
click at [172, 142] on button "Aceptar" at bounding box center [166, 147] width 33 height 12
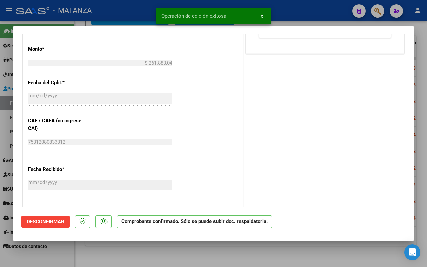
scroll to position [299, 0]
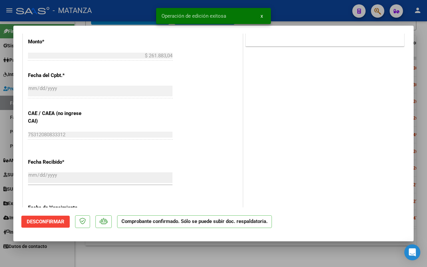
click at [109, 253] on div at bounding box center [213, 133] width 427 height 267
type input "$ 0,00"
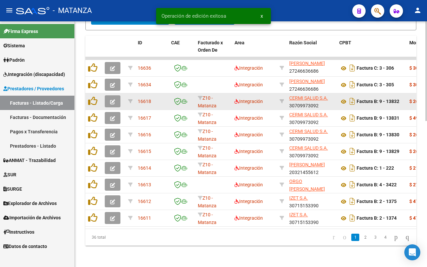
click at [114, 99] on icon "button" at bounding box center [112, 101] width 5 height 5
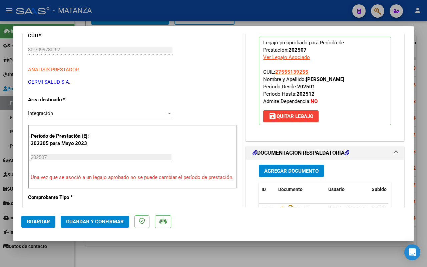
scroll to position [125, 0]
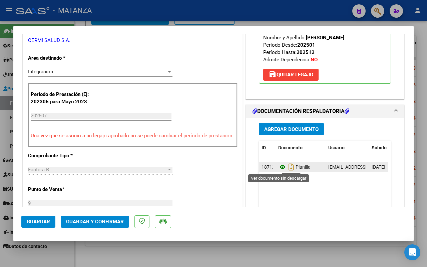
click at [278, 167] on icon at bounding box center [282, 167] width 9 height 8
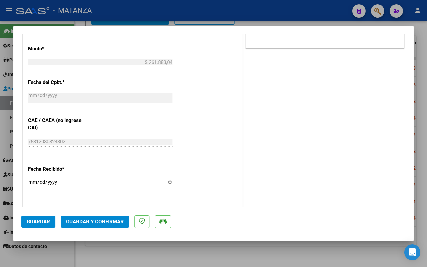
scroll to position [375, 0]
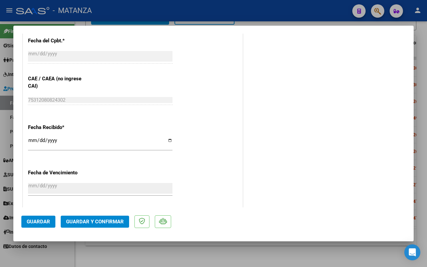
click at [108, 220] on span "Guardar y Confirmar" at bounding box center [95, 222] width 58 height 6
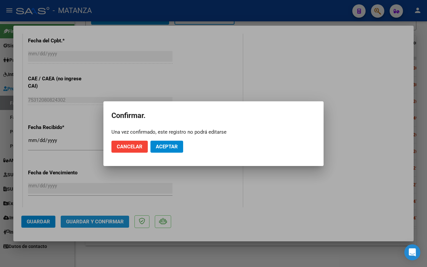
drag, startPoint x: 171, startPoint y: 147, endPoint x: 163, endPoint y: 162, distance: 16.3
click at [171, 147] on span "Aceptar" at bounding box center [167, 147] width 22 height 6
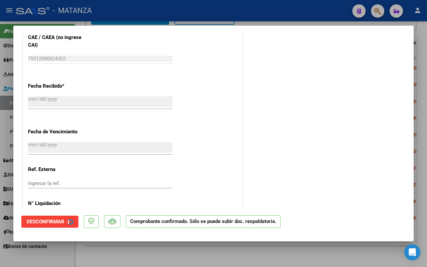
scroll to position [334, 0]
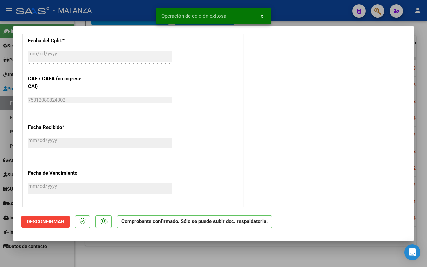
drag, startPoint x: 96, startPoint y: 255, endPoint x: 256, endPoint y: 147, distance: 192.9
click at [96, 255] on div at bounding box center [213, 133] width 427 height 267
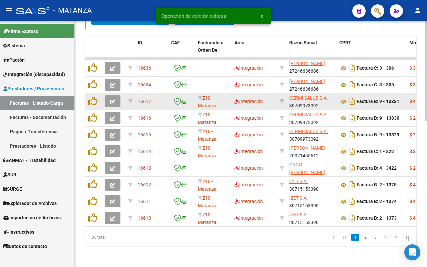
click at [112, 99] on icon "button" at bounding box center [112, 101] width 5 height 5
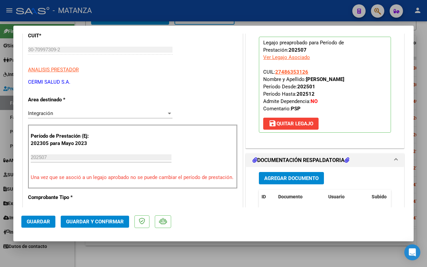
scroll to position [125, 0]
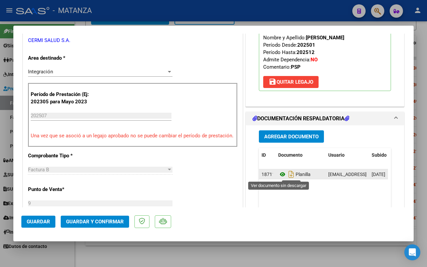
click at [279, 175] on icon at bounding box center [282, 174] width 9 height 8
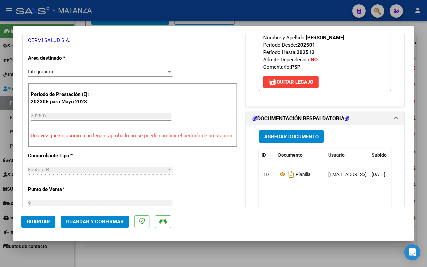
scroll to position [209, 0]
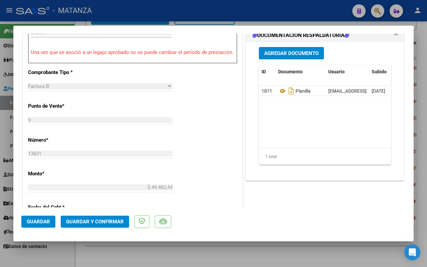
click at [105, 220] on span "Guardar y Confirmar" at bounding box center [95, 222] width 58 height 6
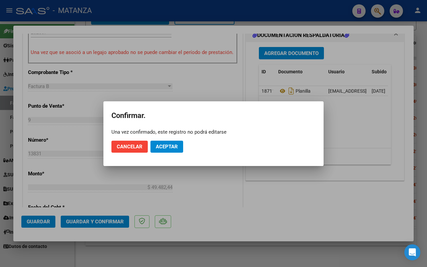
click at [177, 143] on button "Aceptar" at bounding box center [166, 147] width 33 height 12
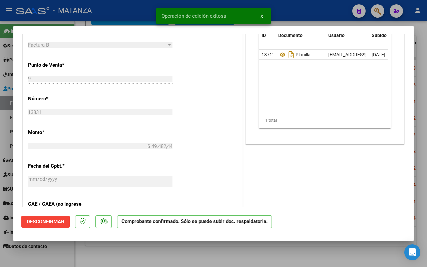
scroll to position [216, 0]
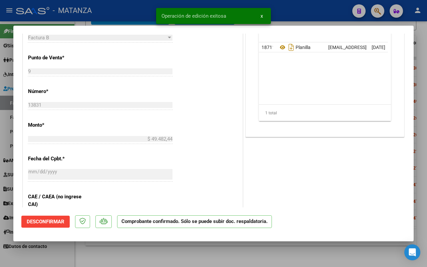
click at [97, 252] on div at bounding box center [213, 133] width 427 height 267
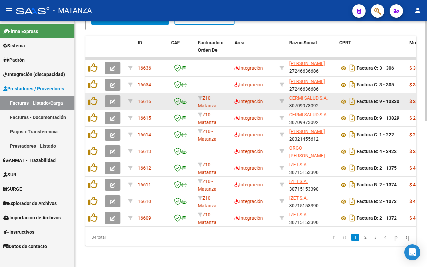
click at [114, 99] on icon "button" at bounding box center [112, 101] width 5 height 5
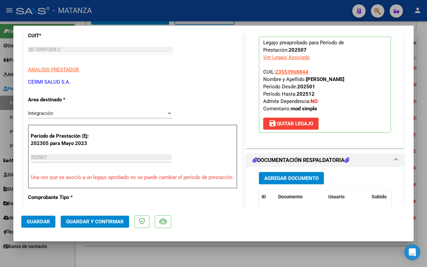
scroll to position [167, 0]
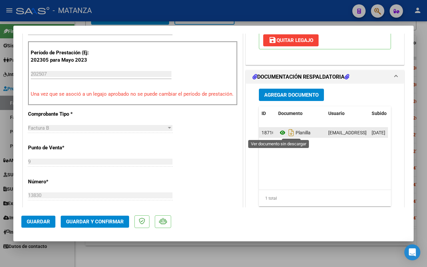
click at [279, 134] on icon at bounding box center [282, 133] width 9 height 8
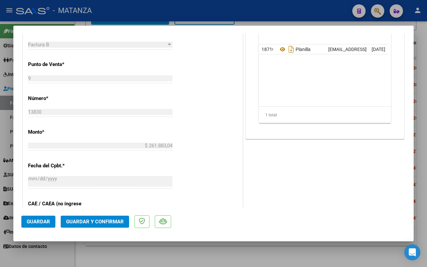
scroll to position [292, 0]
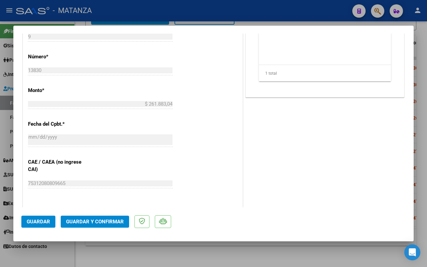
click at [95, 218] on button "Guardar y Confirmar" at bounding box center [95, 222] width 68 height 12
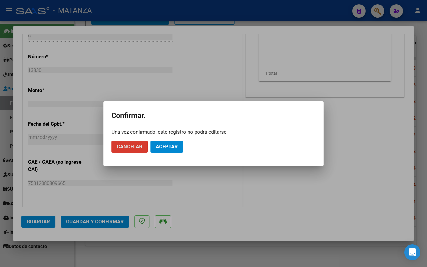
click at [175, 145] on span "Aceptar" at bounding box center [167, 147] width 22 height 6
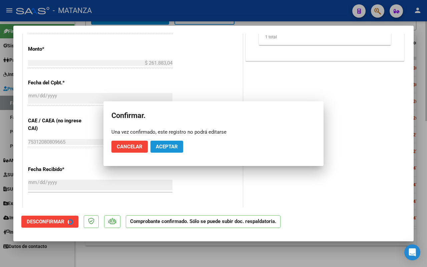
click at [109, 256] on div at bounding box center [213, 133] width 427 height 267
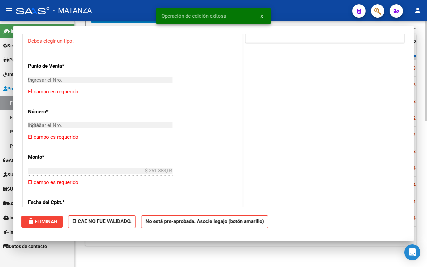
scroll to position [304, 0]
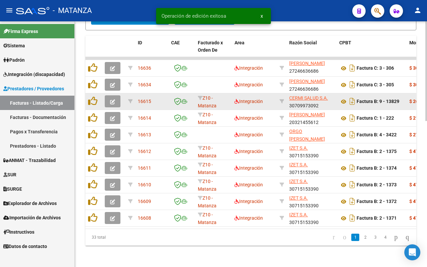
click at [116, 97] on button "button" at bounding box center [113, 101] width 16 height 12
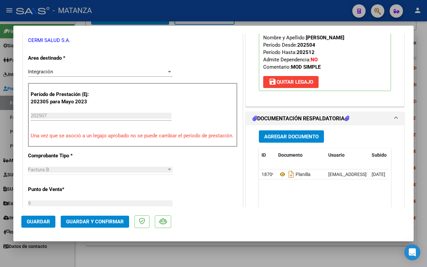
scroll to position [167, 0]
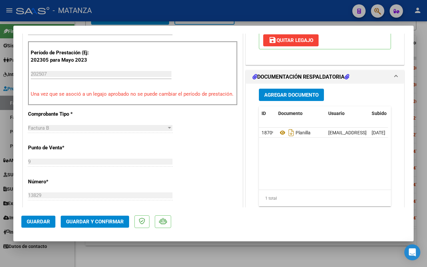
click at [103, 225] on button "Guardar y Confirmar" at bounding box center [95, 222] width 68 height 12
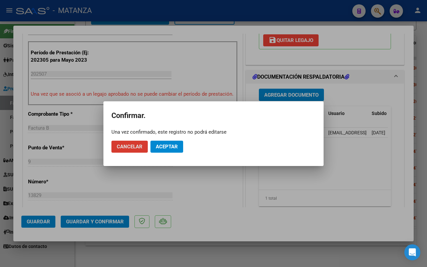
click at [160, 149] on span "Aceptar" at bounding box center [167, 147] width 22 height 6
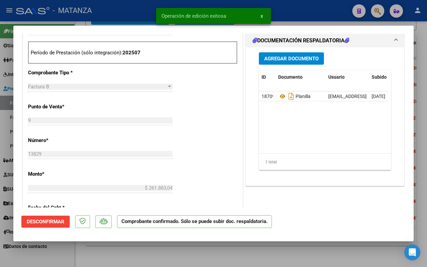
scroll to position [174, 0]
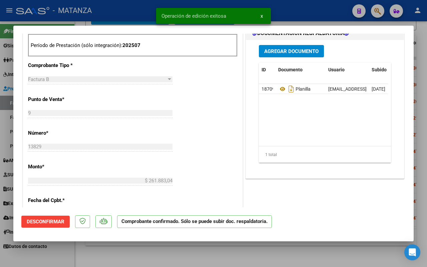
drag, startPoint x: 177, startPoint y: 256, endPoint x: 256, endPoint y: 208, distance: 91.9
click at [178, 256] on div at bounding box center [213, 133] width 427 height 267
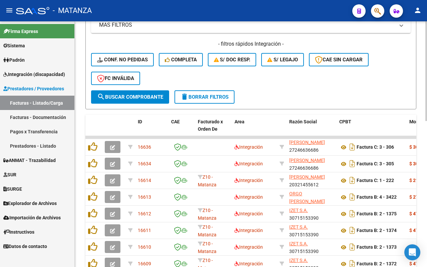
scroll to position [359, 0]
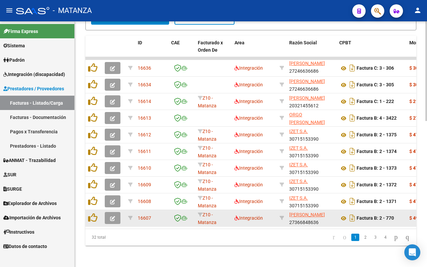
click at [111, 216] on icon "button" at bounding box center [112, 218] width 5 height 5
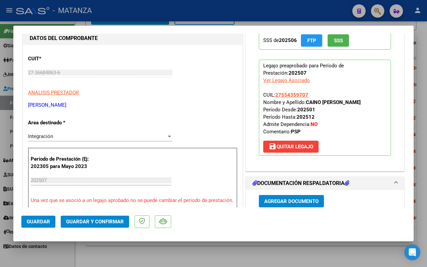
scroll to position [125, 0]
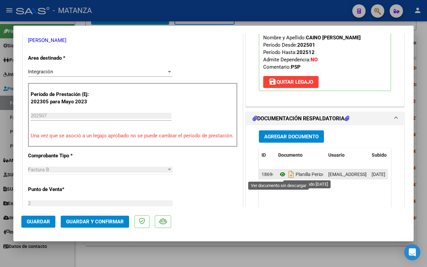
click at [278, 175] on icon at bounding box center [282, 174] width 9 height 8
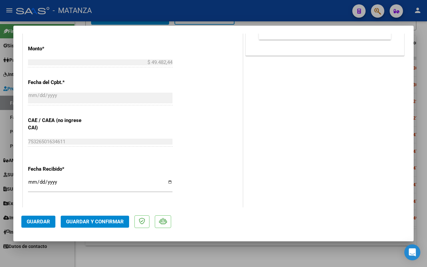
scroll to position [375, 0]
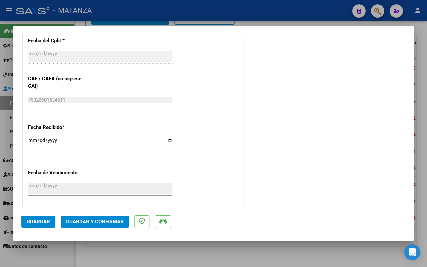
click at [105, 220] on span "Guardar y Confirmar" at bounding box center [95, 222] width 58 height 6
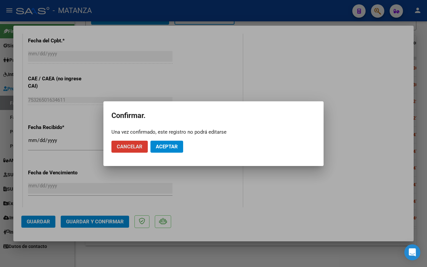
click at [171, 149] on span "Aceptar" at bounding box center [167, 147] width 22 height 6
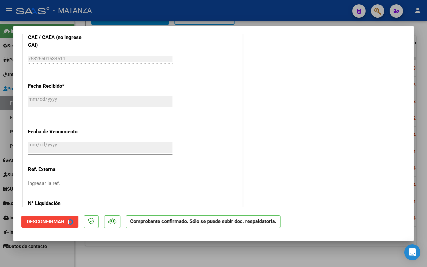
scroll to position [334, 0]
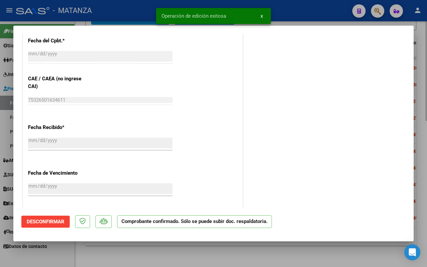
click at [98, 254] on div at bounding box center [213, 133] width 427 height 267
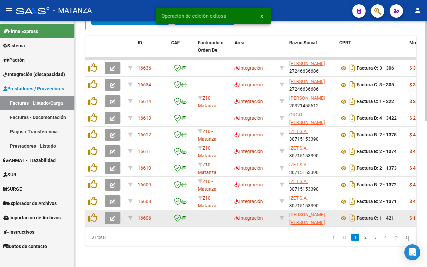
click at [110, 216] on icon "button" at bounding box center [112, 218] width 5 height 5
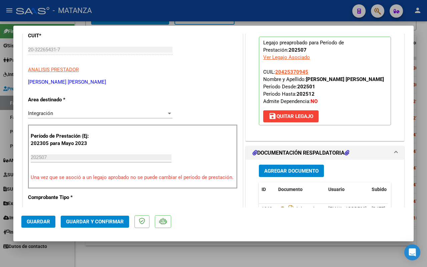
scroll to position [167, 0]
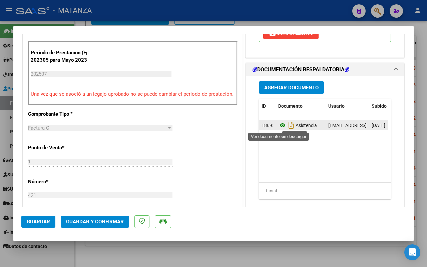
click at [279, 125] on icon at bounding box center [282, 125] width 9 height 8
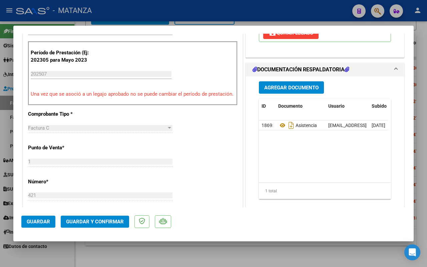
scroll to position [209, 0]
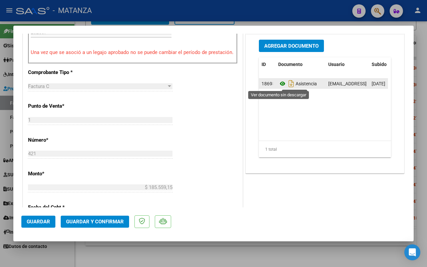
click at [278, 84] on icon at bounding box center [282, 84] width 9 height 8
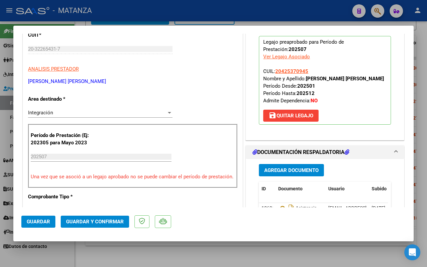
scroll to position [0, 0]
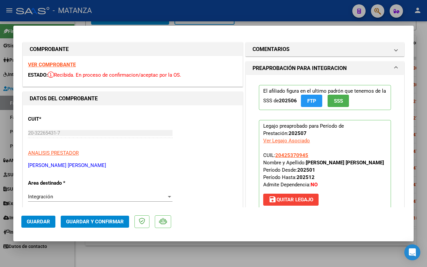
click at [49, 65] on strong "VER COMPROBANTE" at bounding box center [52, 65] width 48 height 6
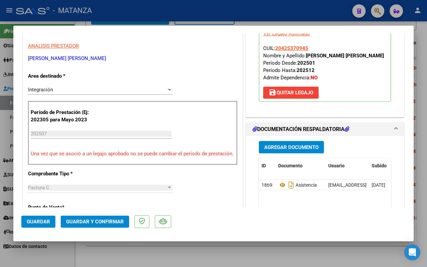
scroll to position [167, 0]
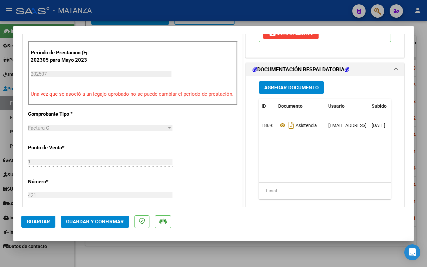
click at [97, 220] on span "Guardar y Confirmar" at bounding box center [95, 222] width 58 height 6
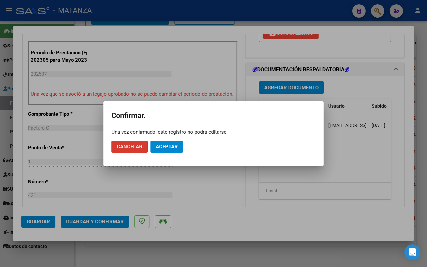
click at [166, 142] on button "Aceptar" at bounding box center [166, 147] width 33 height 12
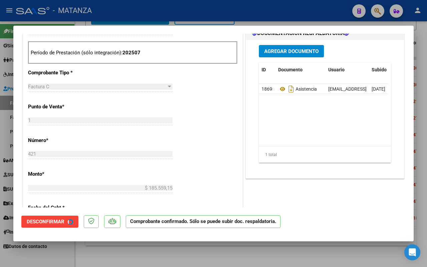
scroll to position [174, 0]
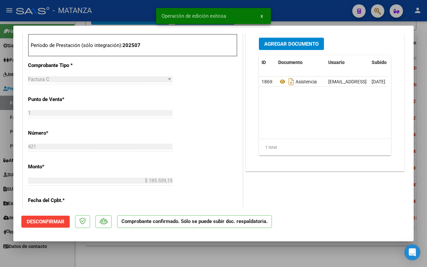
click at [166, 254] on div at bounding box center [213, 133] width 427 height 267
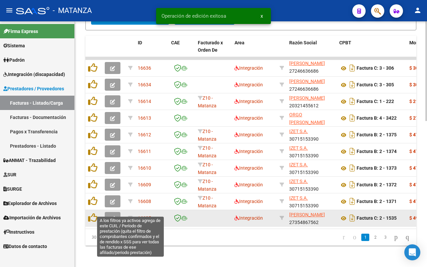
click at [112, 216] on icon "button" at bounding box center [112, 218] width 5 height 5
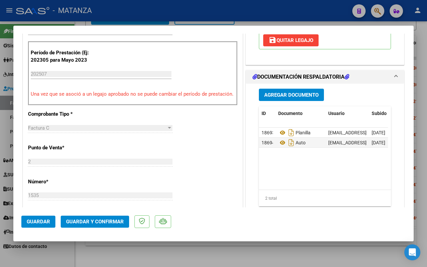
scroll to position [209, 0]
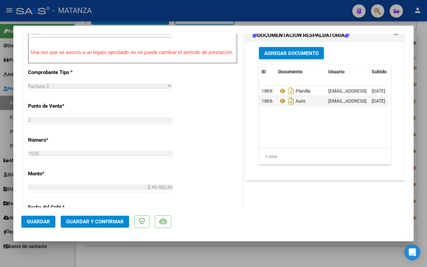
click at [102, 222] on span "Guardar y Confirmar" at bounding box center [95, 222] width 58 height 6
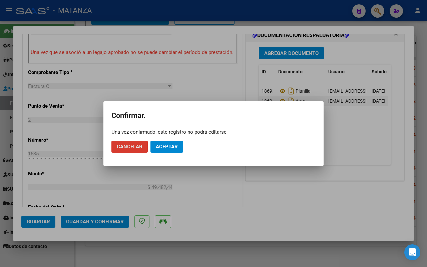
click at [172, 148] on span "Aceptar" at bounding box center [167, 147] width 22 height 6
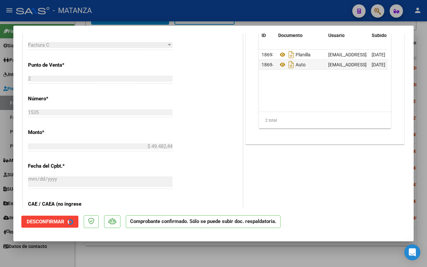
scroll to position [216, 0]
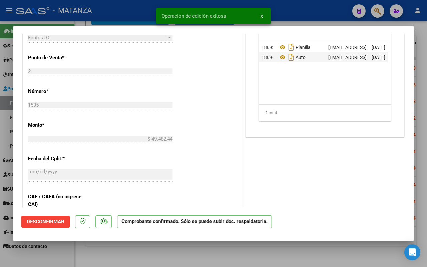
click at [119, 261] on div at bounding box center [213, 133] width 427 height 267
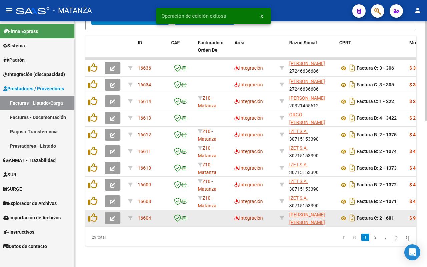
click at [112, 216] on icon "button" at bounding box center [112, 218] width 5 height 5
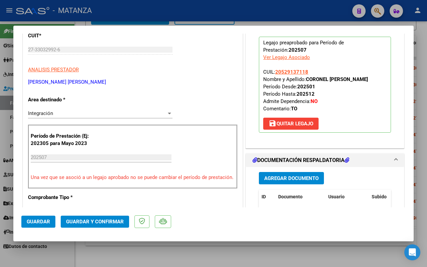
scroll to position [167, 0]
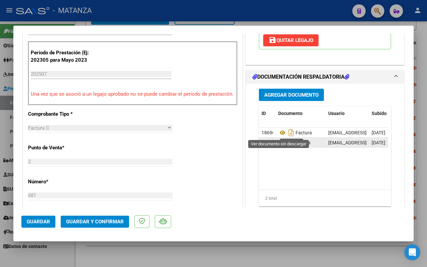
click at [279, 143] on icon at bounding box center [282, 143] width 9 height 8
click at [92, 222] on span "Guardar y Confirmar" at bounding box center [95, 222] width 58 height 6
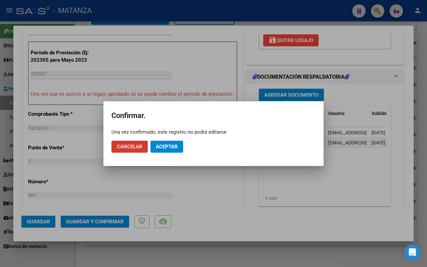
click at [170, 150] on button "Aceptar" at bounding box center [166, 147] width 33 height 12
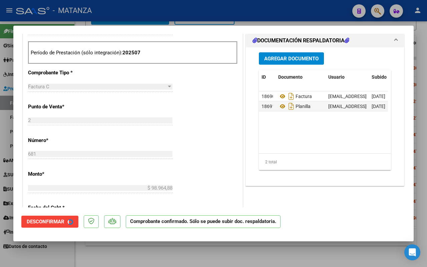
scroll to position [174, 0]
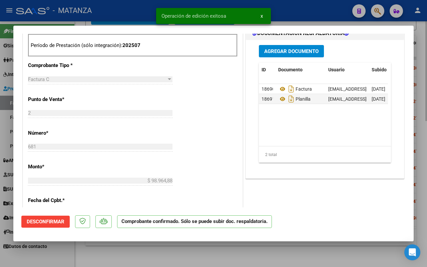
click at [115, 258] on div at bounding box center [213, 133] width 427 height 267
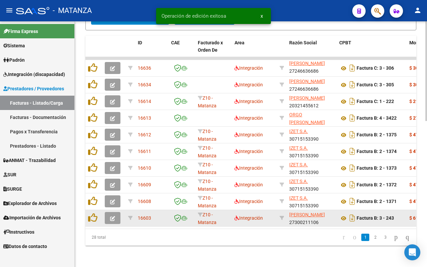
click at [112, 216] on icon "button" at bounding box center [112, 218] width 5 height 5
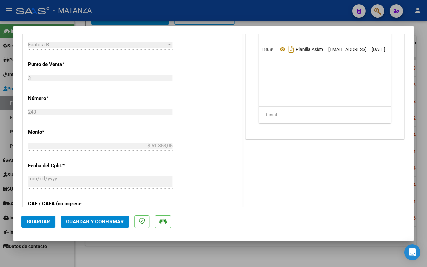
scroll to position [167, 0]
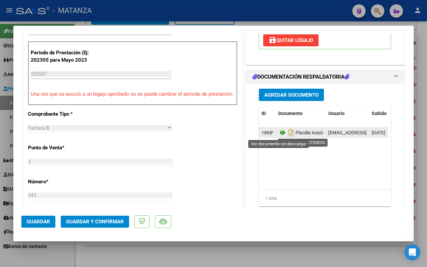
click at [278, 133] on icon at bounding box center [282, 133] width 9 height 8
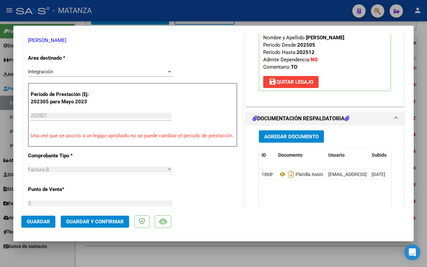
scroll to position [0, 0]
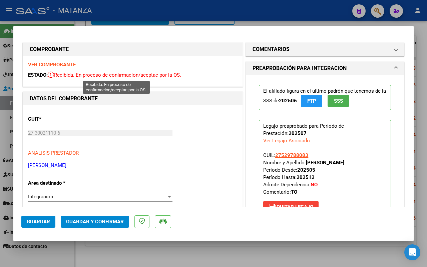
click at [54, 65] on strong "VER COMPROBANTE" at bounding box center [52, 65] width 48 height 6
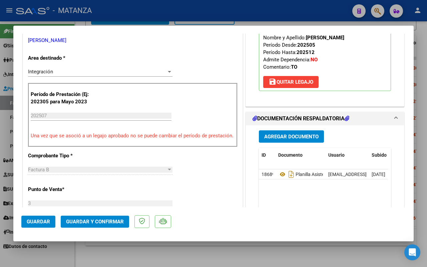
scroll to position [167, 0]
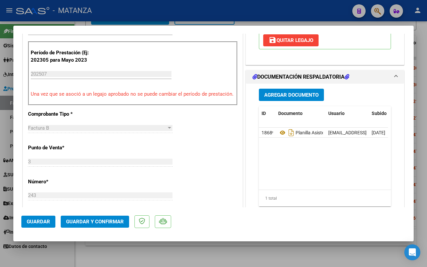
click at [77, 218] on button "Guardar y Confirmar" at bounding box center [95, 222] width 68 height 12
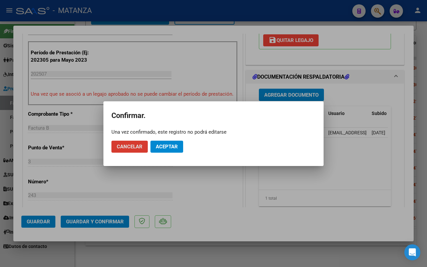
click at [167, 147] on span "Aceptar" at bounding box center [167, 147] width 22 height 6
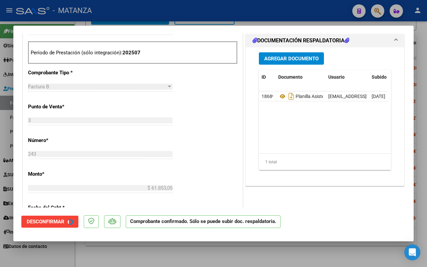
scroll to position [174, 0]
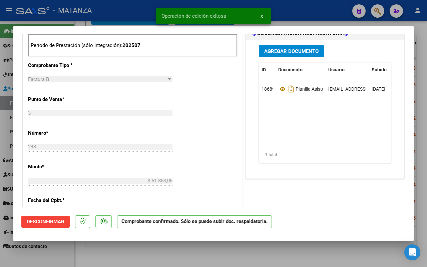
click at [122, 257] on div at bounding box center [213, 133] width 427 height 267
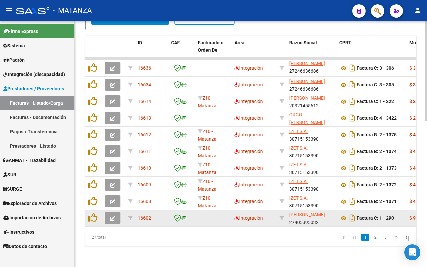
click at [111, 215] on button "button" at bounding box center [113, 218] width 16 height 12
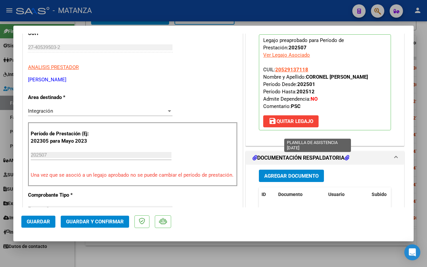
scroll to position [167, 0]
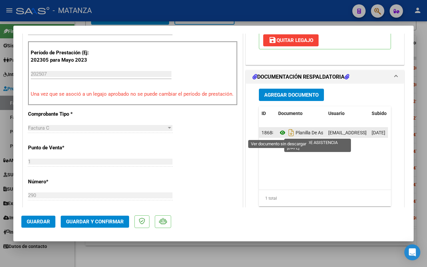
click at [278, 134] on icon at bounding box center [282, 133] width 9 height 8
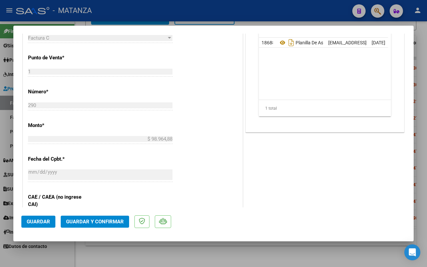
scroll to position [334, 0]
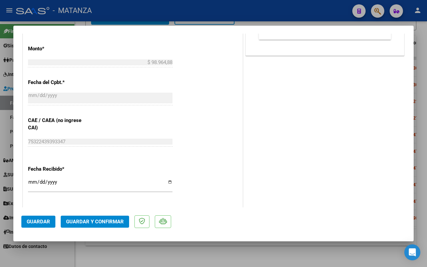
click at [105, 219] on span "Guardar y Confirmar" at bounding box center [95, 222] width 58 height 6
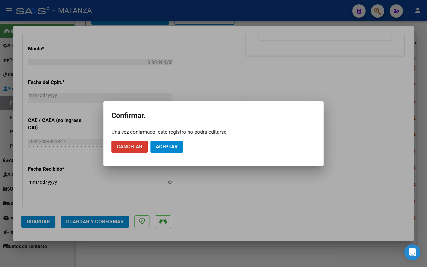
click at [172, 153] on mat-dialog-actions "Cancelar Aceptar" at bounding box center [213, 146] width 204 height 23
click at [162, 144] on span "Aceptar" at bounding box center [167, 147] width 22 height 6
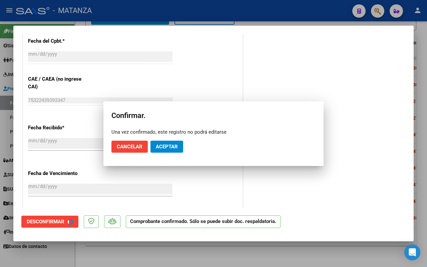
scroll to position [292, 0]
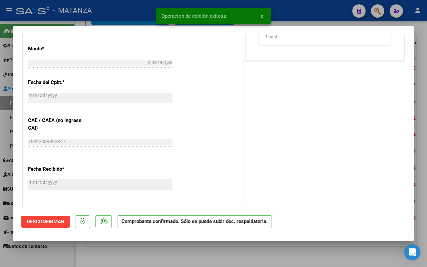
drag, startPoint x: 115, startPoint y: 253, endPoint x: 239, endPoint y: 192, distance: 137.6
click at [117, 252] on div at bounding box center [213, 133] width 427 height 267
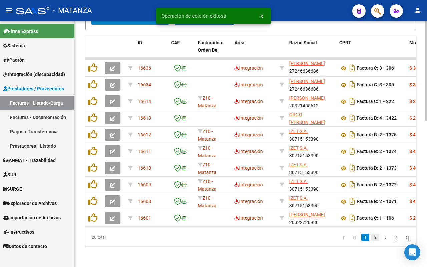
click at [371, 237] on link "2" at bounding box center [375, 237] width 8 height 7
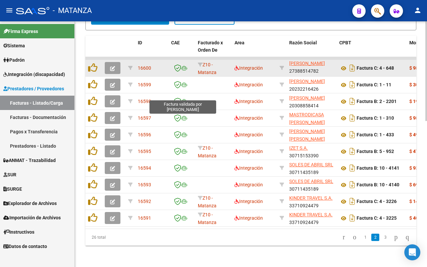
click at [114, 66] on icon "button" at bounding box center [112, 68] width 5 height 5
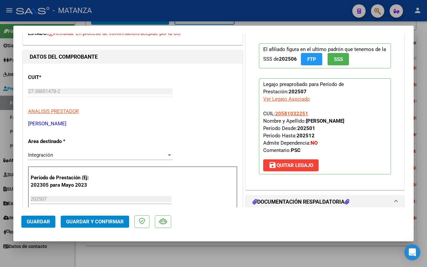
scroll to position [125, 0]
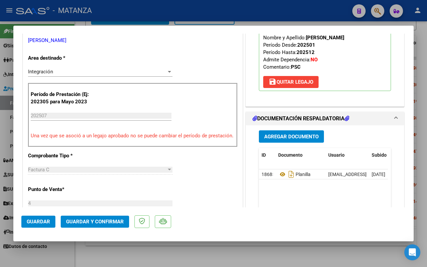
click at [105, 224] on span "Guardar y Confirmar" at bounding box center [95, 222] width 58 height 6
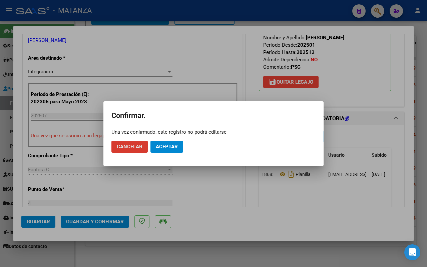
click at [170, 148] on span "Aceptar" at bounding box center [167, 147] width 22 height 6
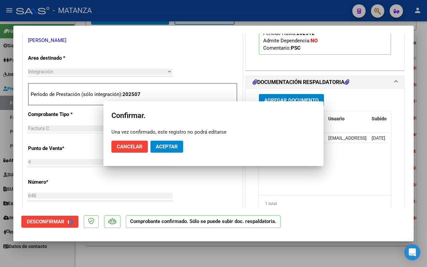
scroll to position [132, 0]
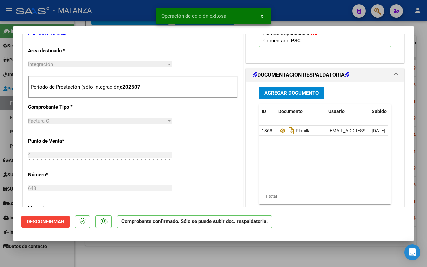
click at [107, 258] on div at bounding box center [213, 133] width 427 height 267
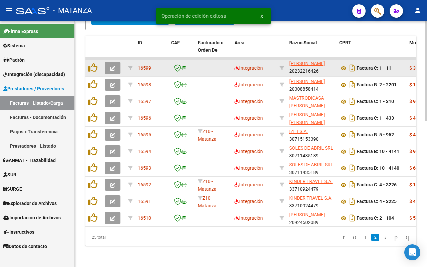
click at [111, 66] on icon "button" at bounding box center [112, 68] width 5 height 5
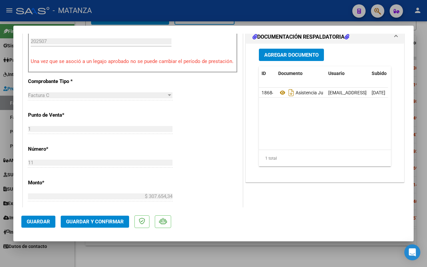
scroll to position [250, 0]
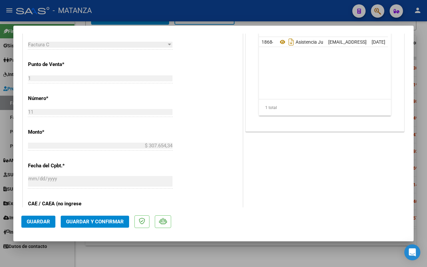
click at [111, 221] on span "Guardar y Confirmar" at bounding box center [95, 222] width 58 height 6
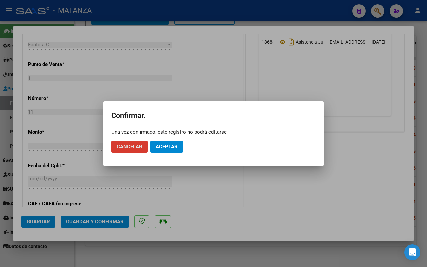
click at [180, 147] on button "Aceptar" at bounding box center [166, 147] width 33 height 12
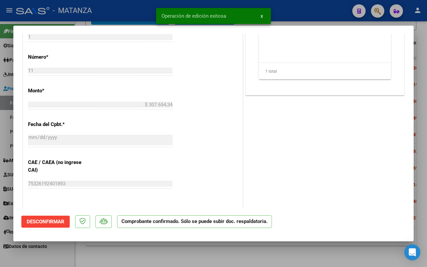
scroll to position [258, 0]
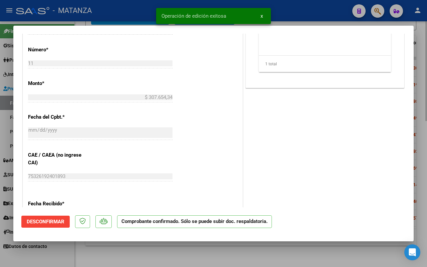
click at [102, 261] on div at bounding box center [213, 133] width 427 height 267
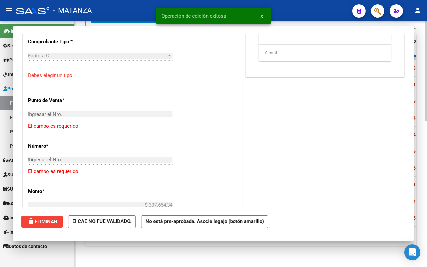
type input "$ 0,00"
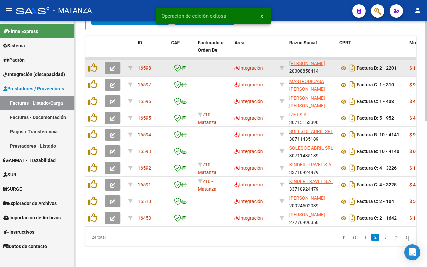
click at [114, 66] on icon "button" at bounding box center [112, 68] width 5 height 5
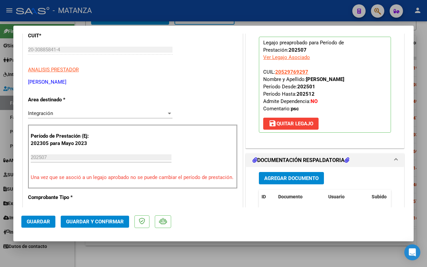
scroll to position [167, 0]
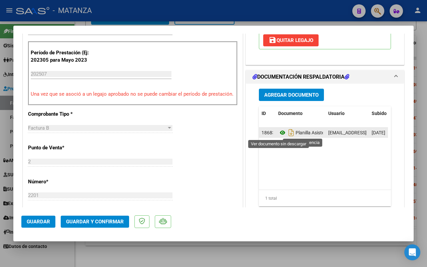
click at [278, 133] on icon at bounding box center [282, 133] width 9 height 8
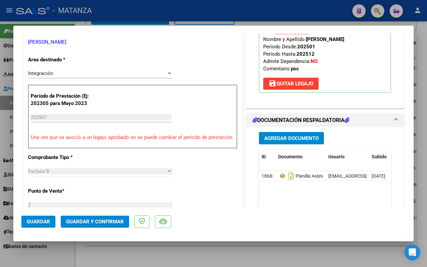
scroll to position [0, 0]
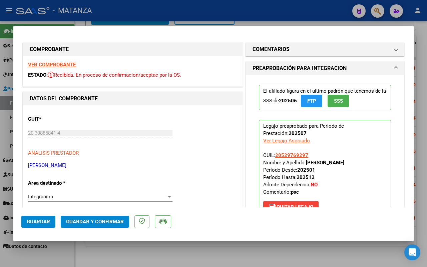
click at [60, 65] on strong "VER COMPROBANTE" at bounding box center [52, 65] width 48 height 6
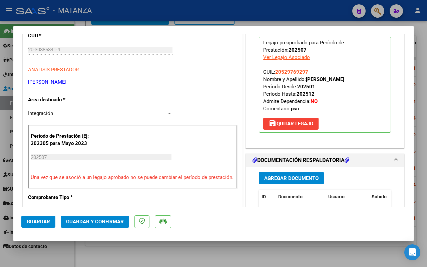
click at [96, 220] on span "Guardar y Confirmar" at bounding box center [95, 222] width 58 height 6
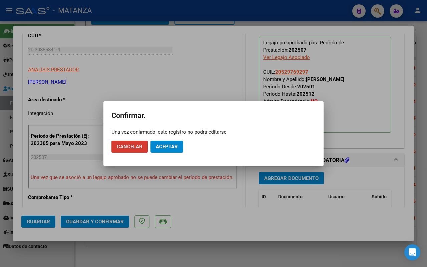
click at [171, 147] on span "Aceptar" at bounding box center [167, 147] width 22 height 6
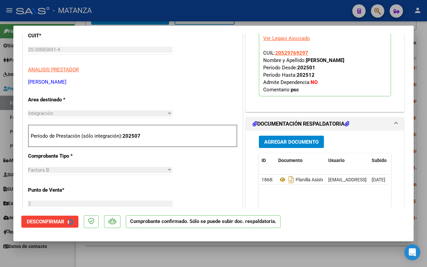
scroll to position [91, 0]
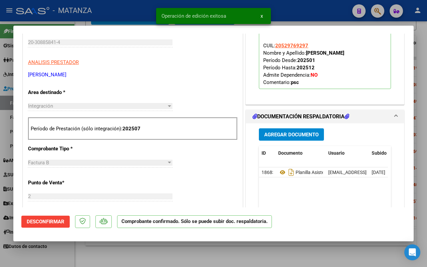
click at [125, 255] on div at bounding box center [213, 133] width 427 height 267
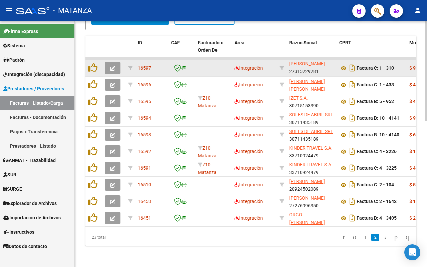
click at [113, 66] on icon "button" at bounding box center [112, 68] width 5 height 5
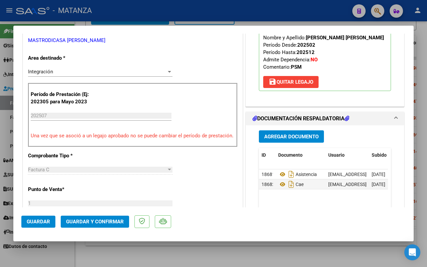
scroll to position [167, 0]
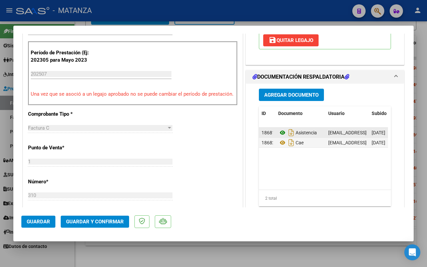
click at [278, 134] on icon at bounding box center [282, 133] width 9 height 8
click at [95, 219] on span "Guardar y Confirmar" at bounding box center [95, 222] width 58 height 6
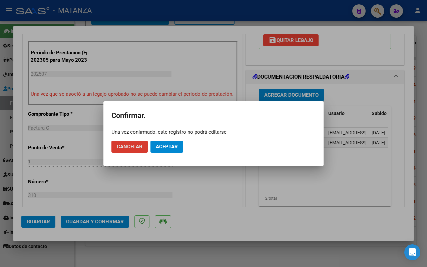
click at [159, 147] on span "Aceptar" at bounding box center [167, 147] width 22 height 6
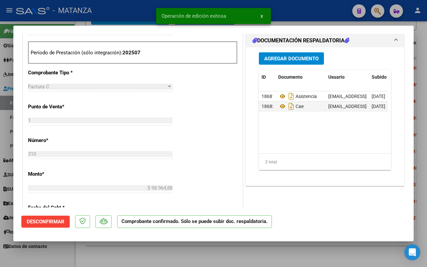
scroll to position [174, 0]
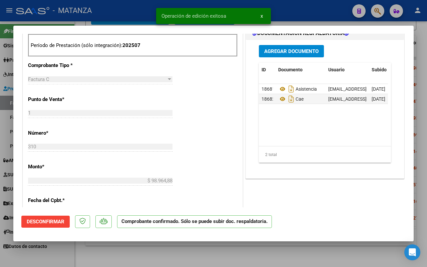
drag, startPoint x: 133, startPoint y: 255, endPoint x: 289, endPoint y: 128, distance: 200.4
click at [134, 255] on div at bounding box center [213, 133] width 427 height 267
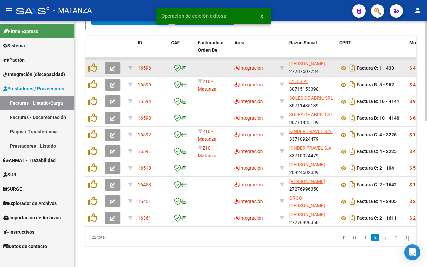
click at [110, 66] on icon "button" at bounding box center [112, 68] width 5 height 5
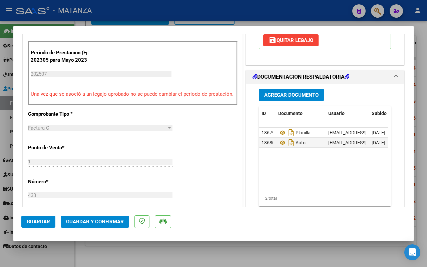
scroll to position [292, 0]
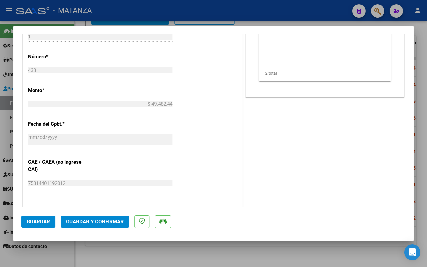
click at [108, 218] on button "Guardar y Confirmar" at bounding box center [95, 222] width 68 height 12
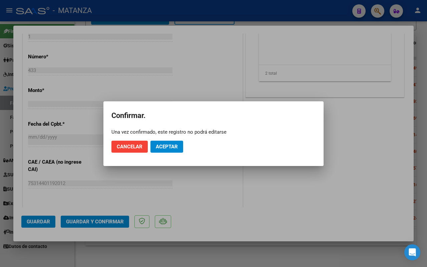
click at [173, 145] on span "Aceptar" at bounding box center [167, 147] width 22 height 6
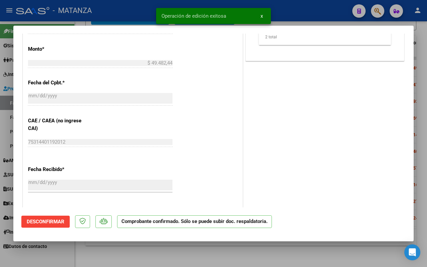
scroll to position [299, 0]
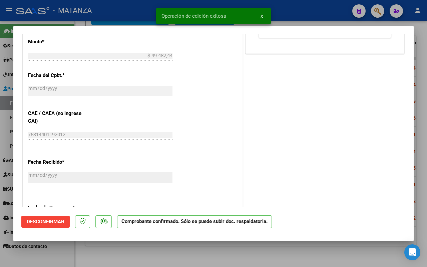
click at [102, 254] on div at bounding box center [213, 133] width 427 height 267
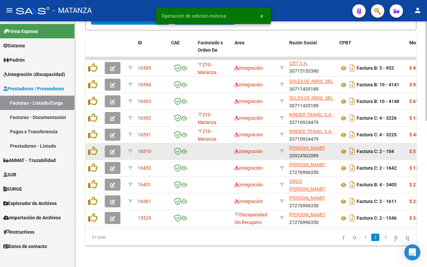
scroll to position [1, 0]
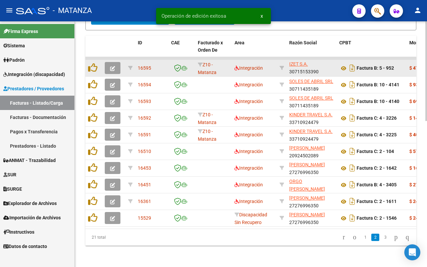
click at [107, 62] on button "button" at bounding box center [113, 68] width 16 height 12
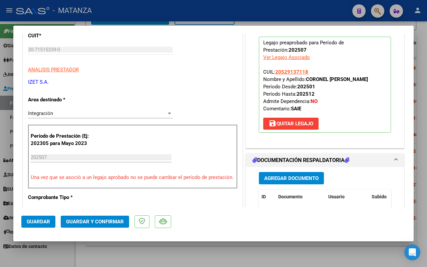
scroll to position [125, 0]
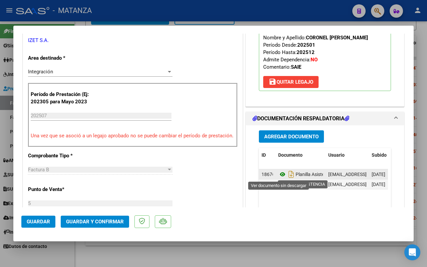
click at [279, 175] on icon at bounding box center [282, 174] width 9 height 8
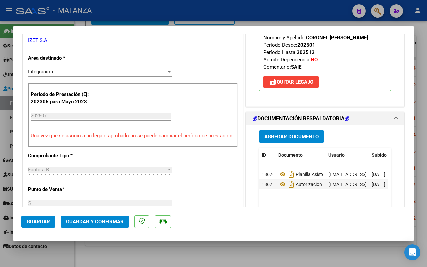
scroll to position [209, 0]
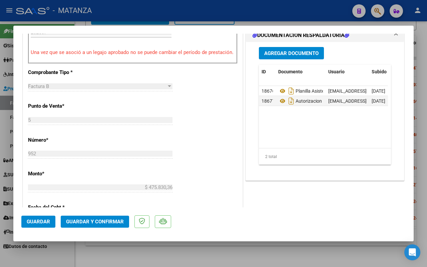
click at [96, 219] on span "Guardar y Confirmar" at bounding box center [95, 222] width 58 height 6
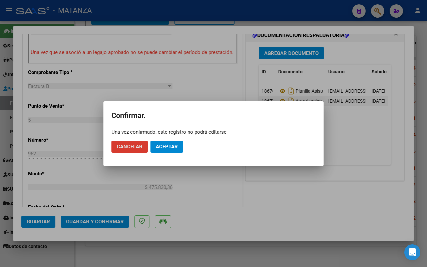
click at [163, 149] on span "Aceptar" at bounding box center [167, 147] width 22 height 6
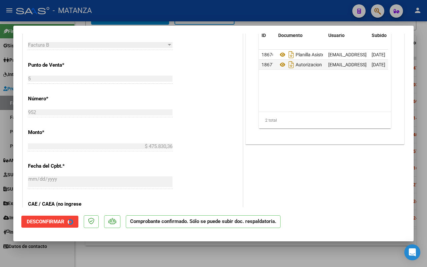
scroll to position [216, 0]
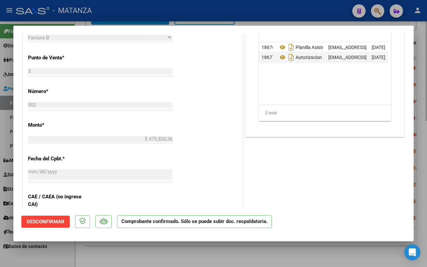
click at [89, 254] on div at bounding box center [213, 133] width 427 height 267
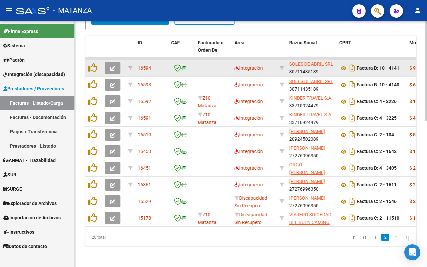
click at [112, 66] on icon "button" at bounding box center [112, 68] width 5 height 5
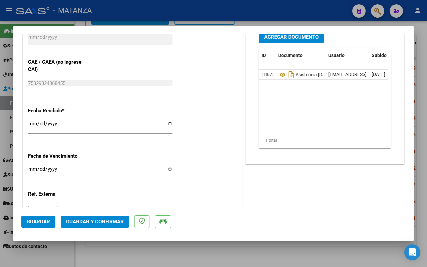
scroll to position [452, 0]
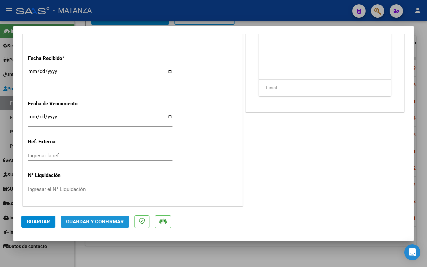
click at [101, 216] on button "Guardar y Confirmar" at bounding box center [95, 222] width 68 height 12
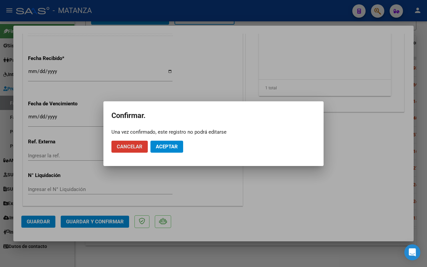
click at [162, 147] on span "Aceptar" at bounding box center [167, 147] width 22 height 6
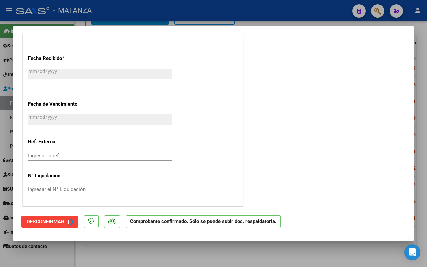
scroll to position [411, 0]
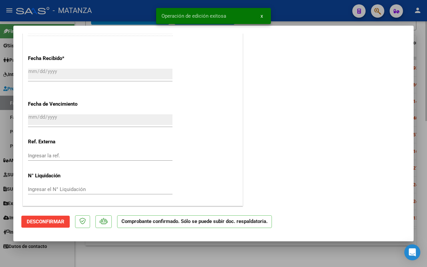
click at [125, 257] on div at bounding box center [213, 133] width 427 height 267
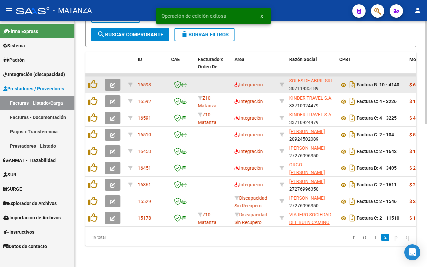
scroll to position [343, 0]
click at [109, 79] on button "button" at bounding box center [113, 85] width 16 height 12
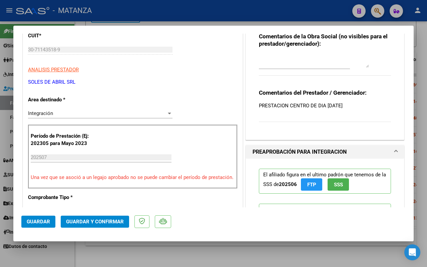
scroll to position [0, 0]
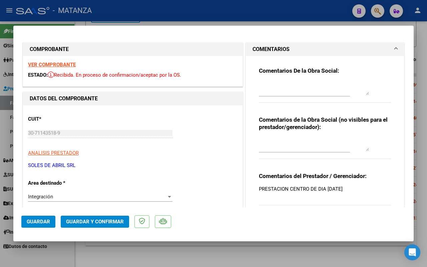
click at [62, 65] on strong "VER COMPROBANTE" at bounding box center [52, 65] width 48 height 6
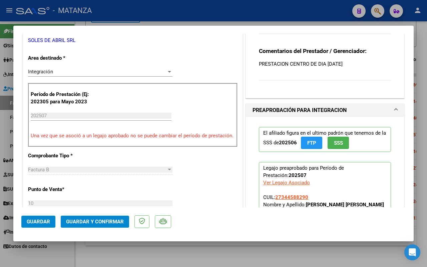
scroll to position [209, 0]
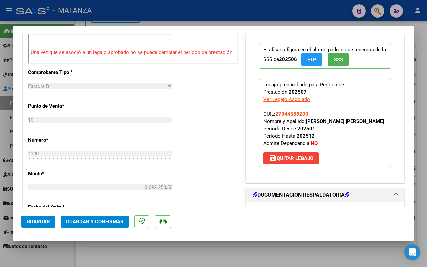
click at [103, 220] on span "Guardar y Confirmar" at bounding box center [95, 222] width 58 height 6
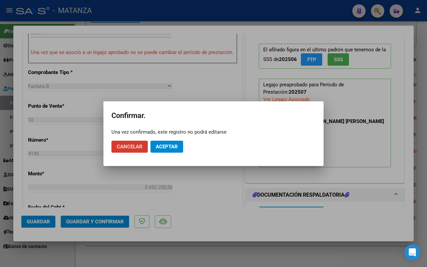
click at [170, 148] on span "Aceptar" at bounding box center [167, 147] width 22 height 6
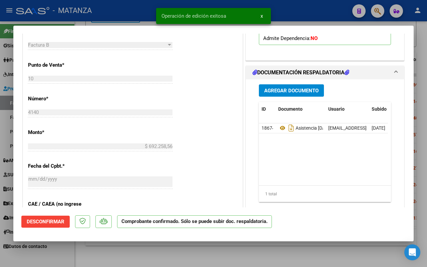
scroll to position [216, 0]
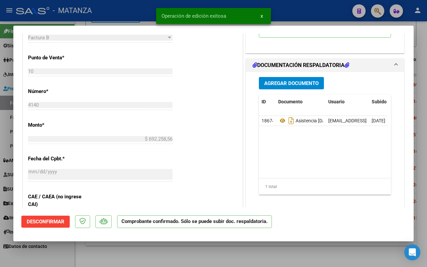
click at [98, 261] on div at bounding box center [213, 133] width 427 height 267
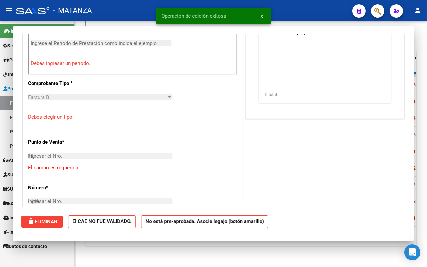
type input "$ 0,00"
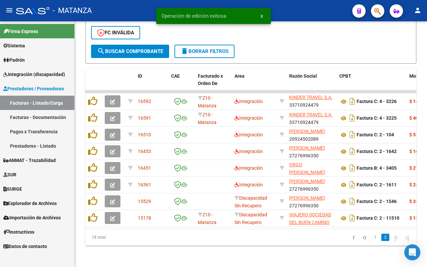
scroll to position [326, 0]
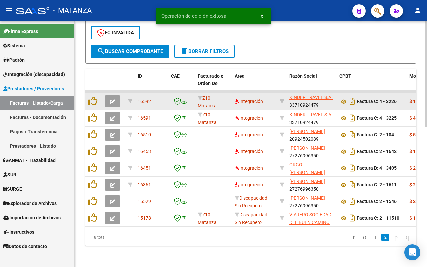
click at [114, 99] on icon "button" at bounding box center [112, 101] width 5 height 5
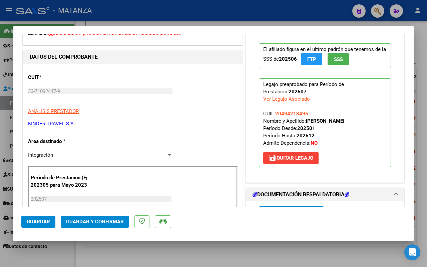
scroll to position [83, 0]
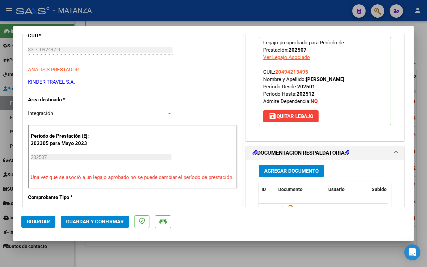
click at [103, 220] on span "Guardar y Confirmar" at bounding box center [95, 222] width 58 height 6
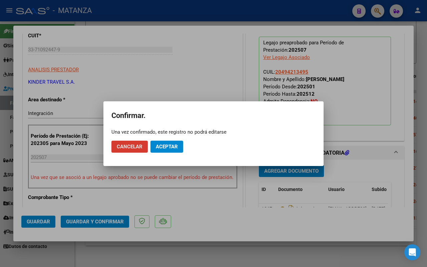
click at [164, 146] on span "Aceptar" at bounding box center [167, 147] width 22 height 6
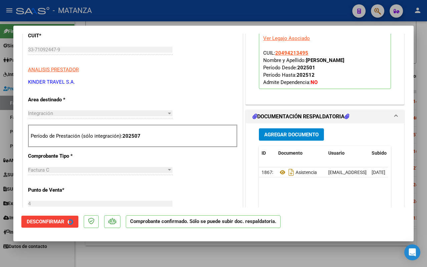
scroll to position [91, 0]
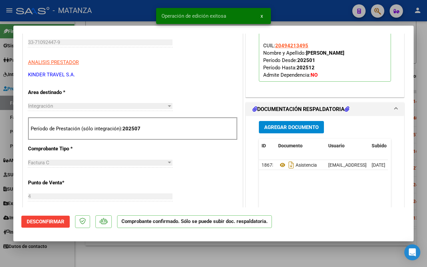
click at [117, 255] on div at bounding box center [213, 133] width 427 height 267
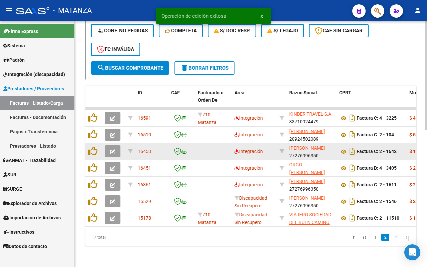
scroll to position [309, 0]
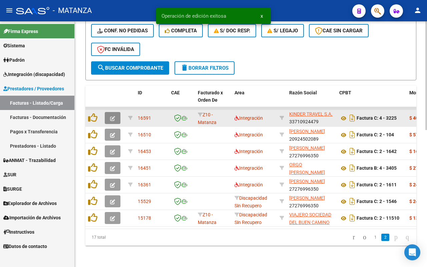
click at [112, 116] on icon "button" at bounding box center [112, 118] width 5 height 5
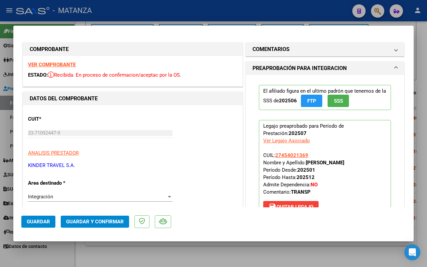
scroll to position [167, 0]
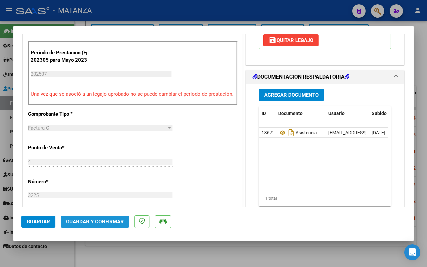
click at [96, 224] on span "Guardar y Confirmar" at bounding box center [95, 222] width 58 height 6
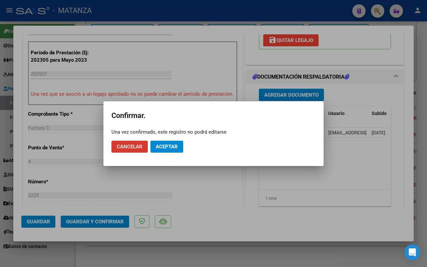
click at [163, 145] on span "Aceptar" at bounding box center [167, 147] width 22 height 6
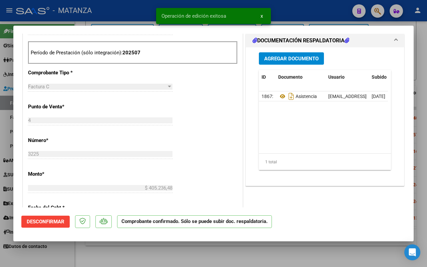
scroll to position [174, 0]
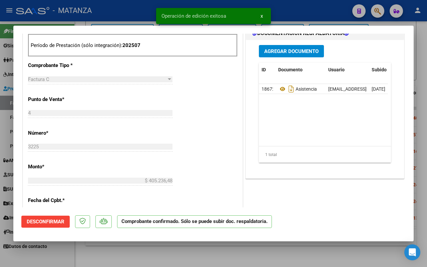
click at [85, 256] on div at bounding box center [213, 133] width 427 height 267
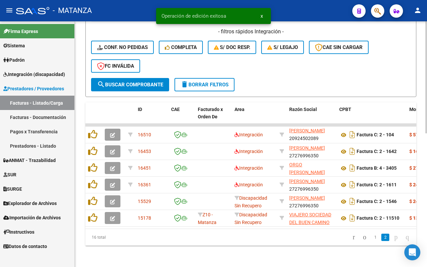
scroll to position [293, 0]
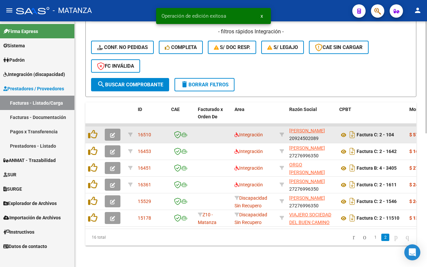
click at [116, 129] on button "button" at bounding box center [113, 135] width 16 height 12
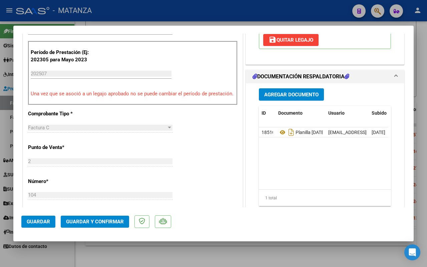
scroll to position [167, 0]
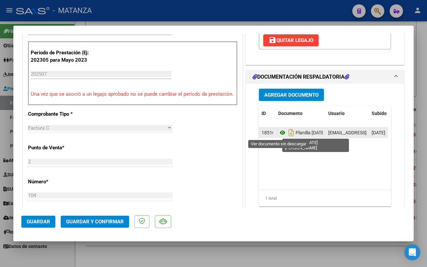
click at [278, 132] on icon at bounding box center [282, 133] width 9 height 8
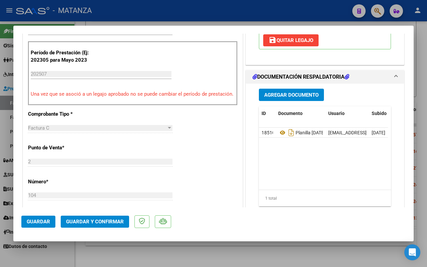
scroll to position [250, 0]
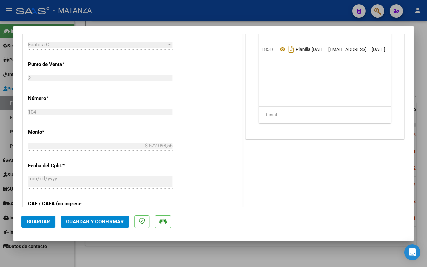
click at [97, 220] on span "Guardar y Confirmar" at bounding box center [95, 222] width 58 height 6
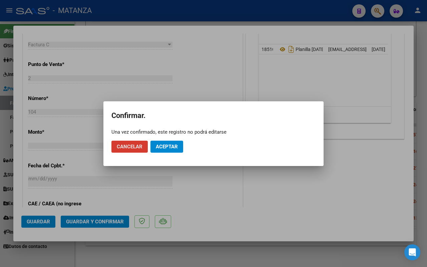
drag, startPoint x: 162, startPoint y: 145, endPoint x: 149, endPoint y: 185, distance: 42.0
click at [162, 145] on span "Aceptar" at bounding box center [167, 147] width 22 height 6
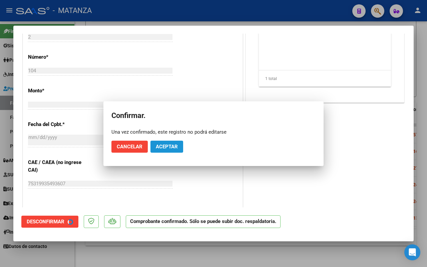
scroll to position [258, 0]
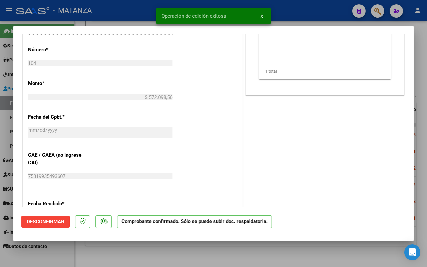
click at [130, 253] on div at bounding box center [213, 133] width 427 height 267
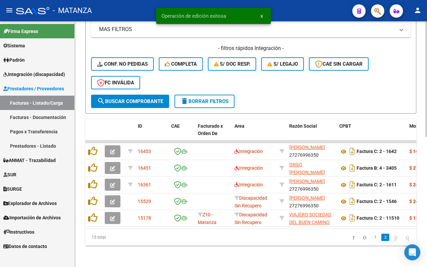
scroll to position [9, 0]
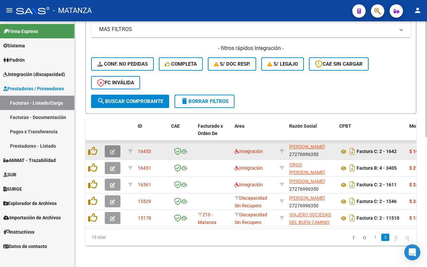
click at [116, 145] on button "button" at bounding box center [113, 151] width 16 height 12
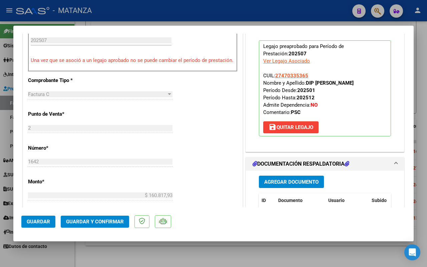
scroll to position [292, 0]
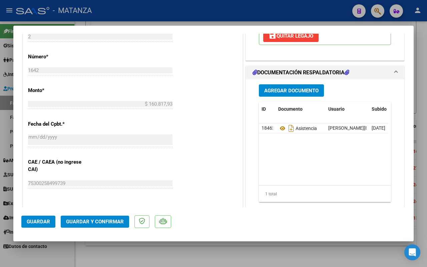
click at [197, 250] on div at bounding box center [213, 133] width 427 height 267
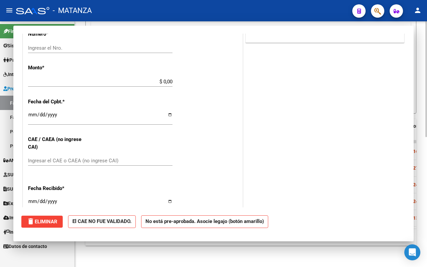
scroll to position [0, 0]
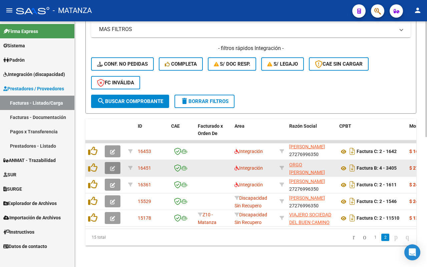
click at [112, 166] on icon "button" at bounding box center [112, 168] width 5 height 5
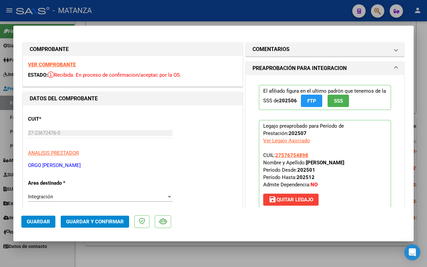
scroll to position [125, 0]
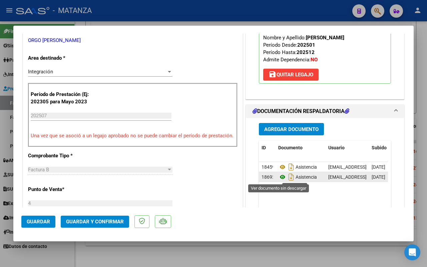
click at [278, 176] on icon at bounding box center [282, 177] width 9 height 8
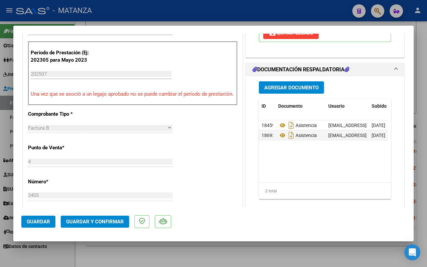
click at [107, 224] on span "Guardar y Confirmar" at bounding box center [95, 222] width 58 height 6
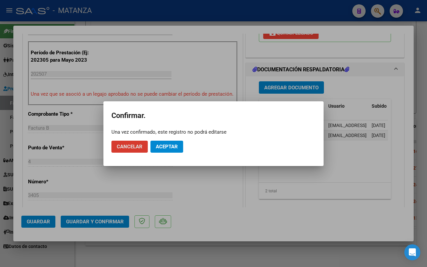
click at [168, 147] on span "Aceptar" at bounding box center [167, 147] width 22 height 6
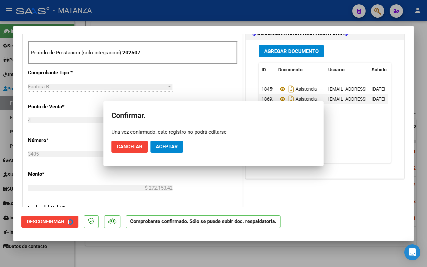
scroll to position [174, 0]
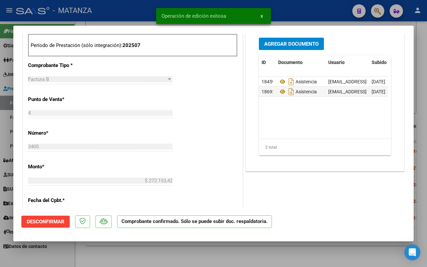
click at [109, 254] on div at bounding box center [213, 133] width 427 height 267
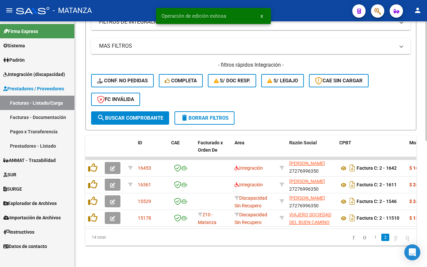
scroll to position [259, 0]
drag, startPoint x: 369, startPoint y: 238, endPoint x: 323, endPoint y: 226, distance: 47.8
click at [371, 238] on link "1" at bounding box center [375, 237] width 8 height 7
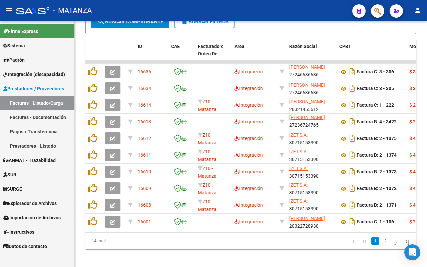
scroll to position [359, 0]
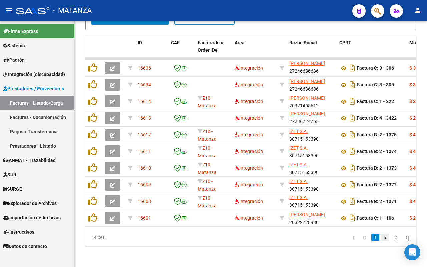
click at [381, 237] on link "2" at bounding box center [385, 237] width 8 height 7
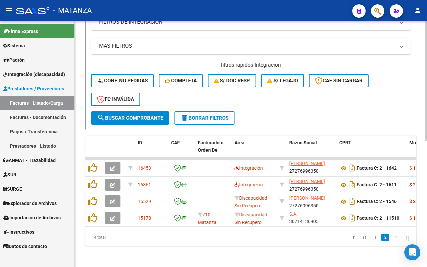
scroll to position [259, 0]
click at [371, 237] on link "1" at bounding box center [375, 237] width 8 height 7
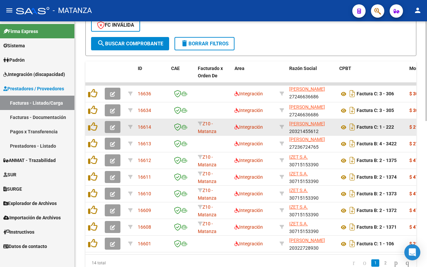
scroll to position [318, 0]
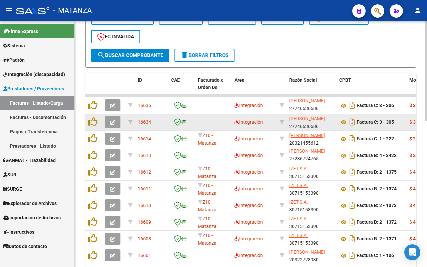
click at [109, 122] on button "button" at bounding box center [113, 122] width 16 height 12
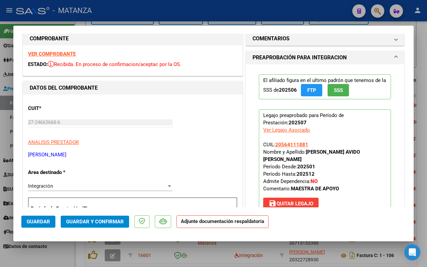
scroll to position [0, 0]
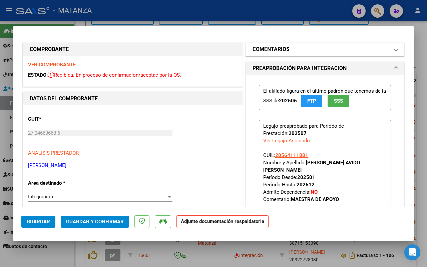
click at [297, 48] on mat-panel-title "COMENTARIOS" at bounding box center [321, 49] width 137 height 8
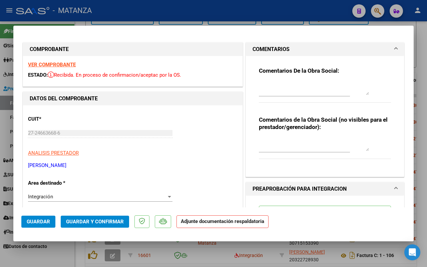
click at [296, 82] on textarea at bounding box center [314, 88] width 110 height 13
click at [280, 84] on textarea "FALTA CRA Y PLANILLA" at bounding box center [314, 88] width 110 height 13
type textarea "FALTA CAR Y PLANILLA"
click at [44, 220] on span "Guardar" at bounding box center [38, 222] width 23 height 6
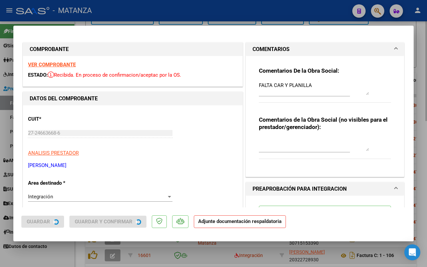
click at [57, 258] on div at bounding box center [213, 133] width 427 height 267
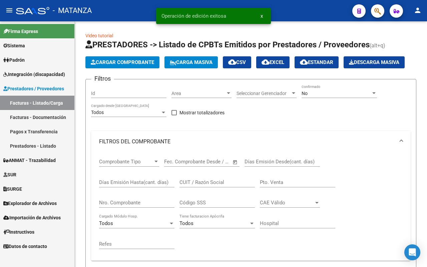
click at [44, 76] on span "Integración (discapacidad)" at bounding box center [34, 74] width 62 height 7
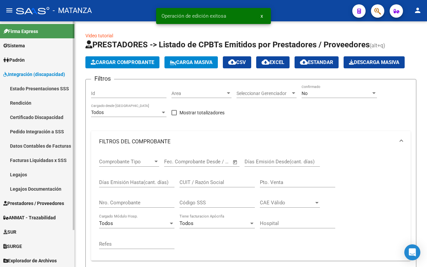
click at [46, 159] on link "Facturas Liquidadas x SSS" at bounding box center [37, 160] width 74 height 14
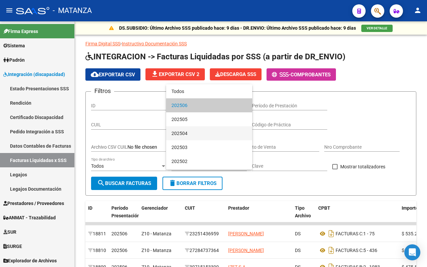
click at [201, 132] on span "202504" at bounding box center [208, 133] width 75 height 14
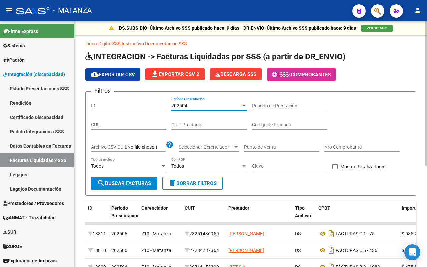
drag, startPoint x: 135, startPoint y: 182, endPoint x: 153, endPoint y: 181, distance: 17.7
click at [135, 182] on span "search Buscar Facturas" at bounding box center [124, 183] width 54 height 6
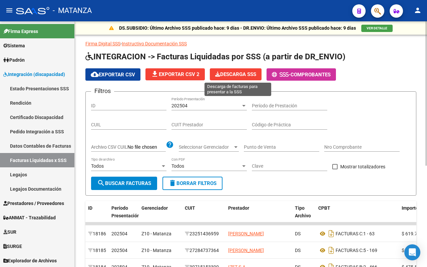
click at [231, 77] on button "Descarga SSS" at bounding box center [236, 74] width 52 height 12
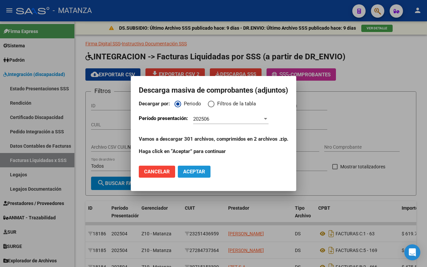
click at [189, 172] on span "Aceptar" at bounding box center [194, 172] width 22 height 6
